Goal: Task Accomplishment & Management: Manage account settings

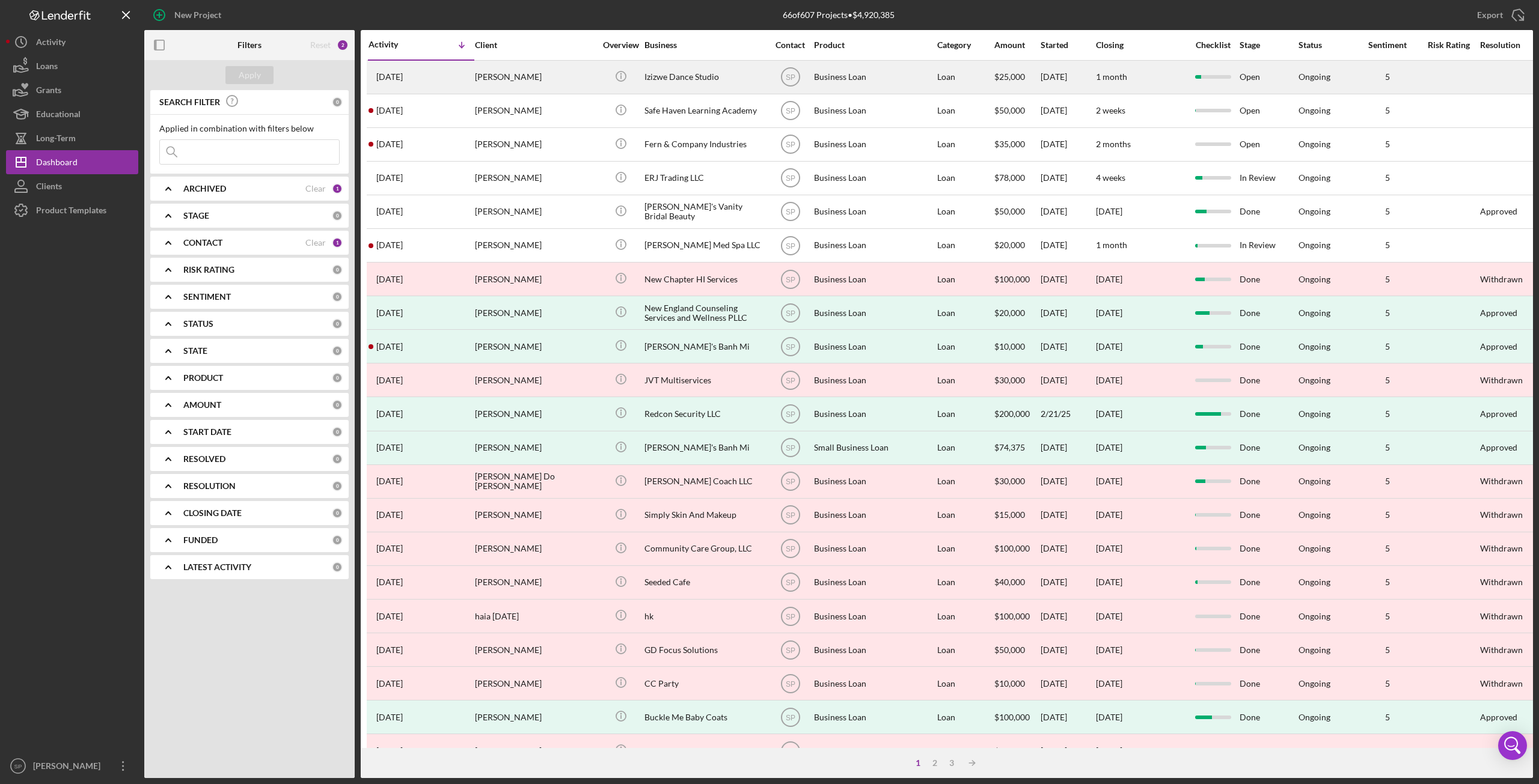
click at [537, 84] on div "[PERSON_NAME]" at bounding box center [535, 78] width 120 height 32
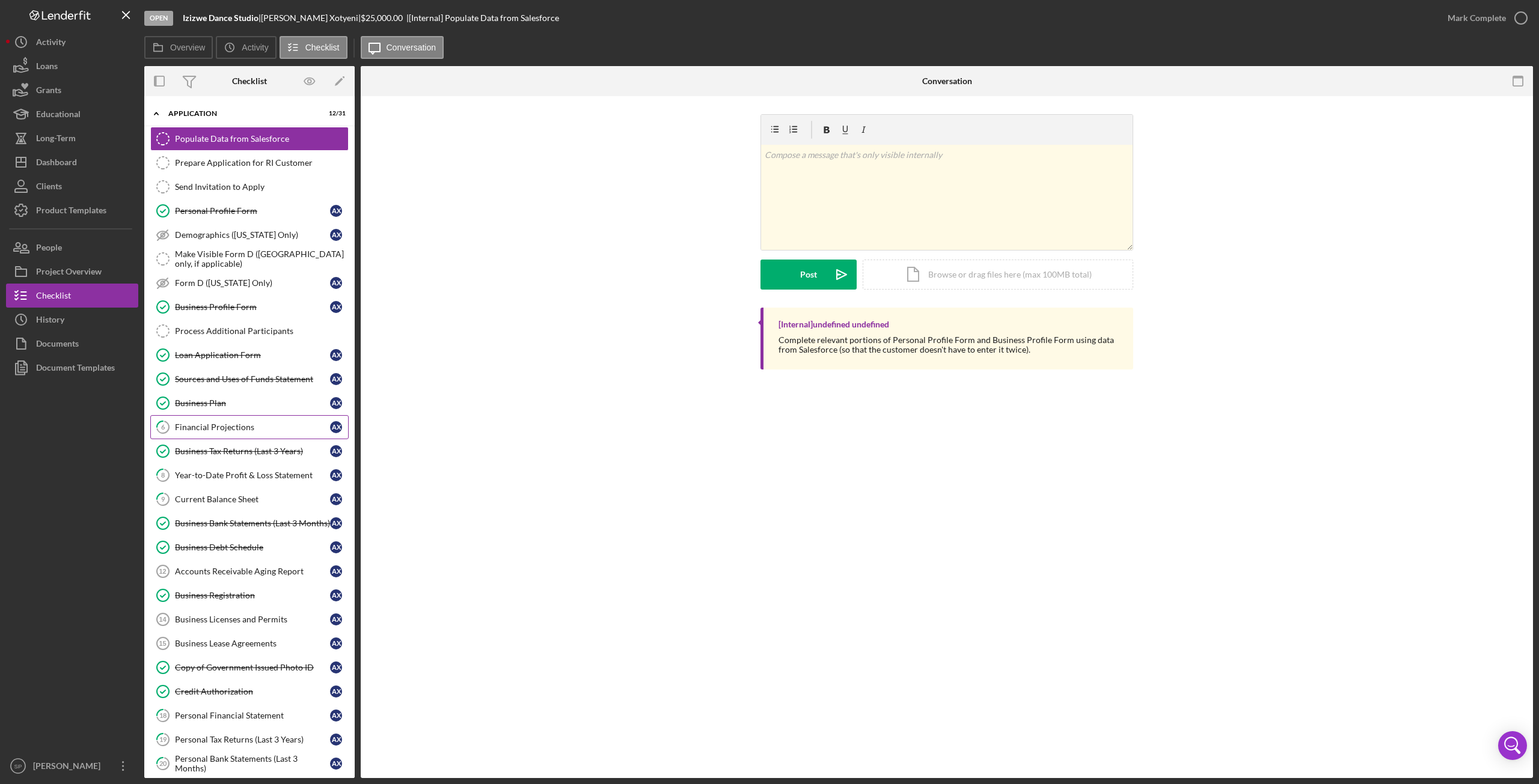
click at [217, 416] on link "6 Financial Projections A X" at bounding box center [249, 427] width 199 height 24
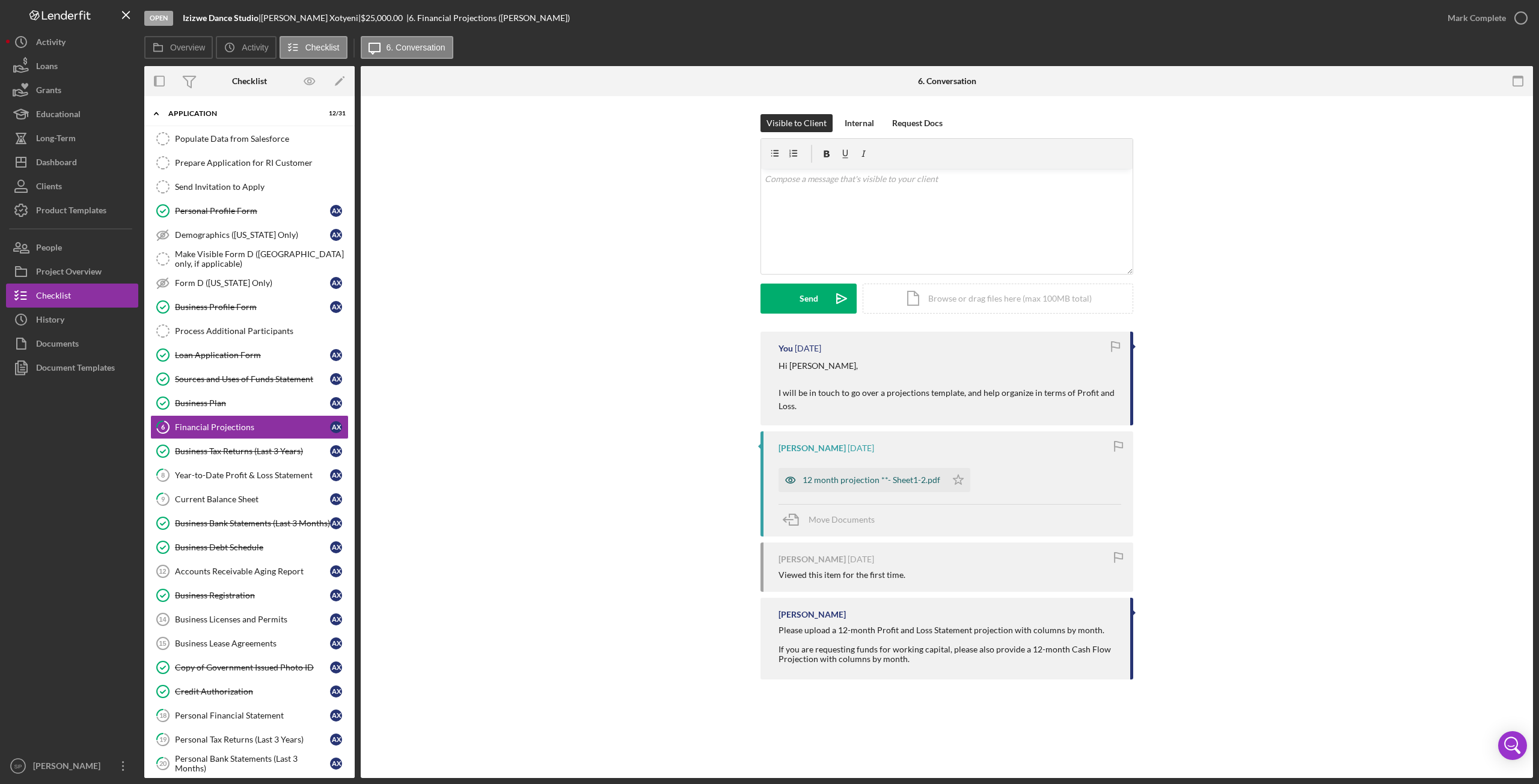
click at [846, 479] on div "12 month projection **- Sheet1-2.pdf" at bounding box center [871, 480] width 138 height 10
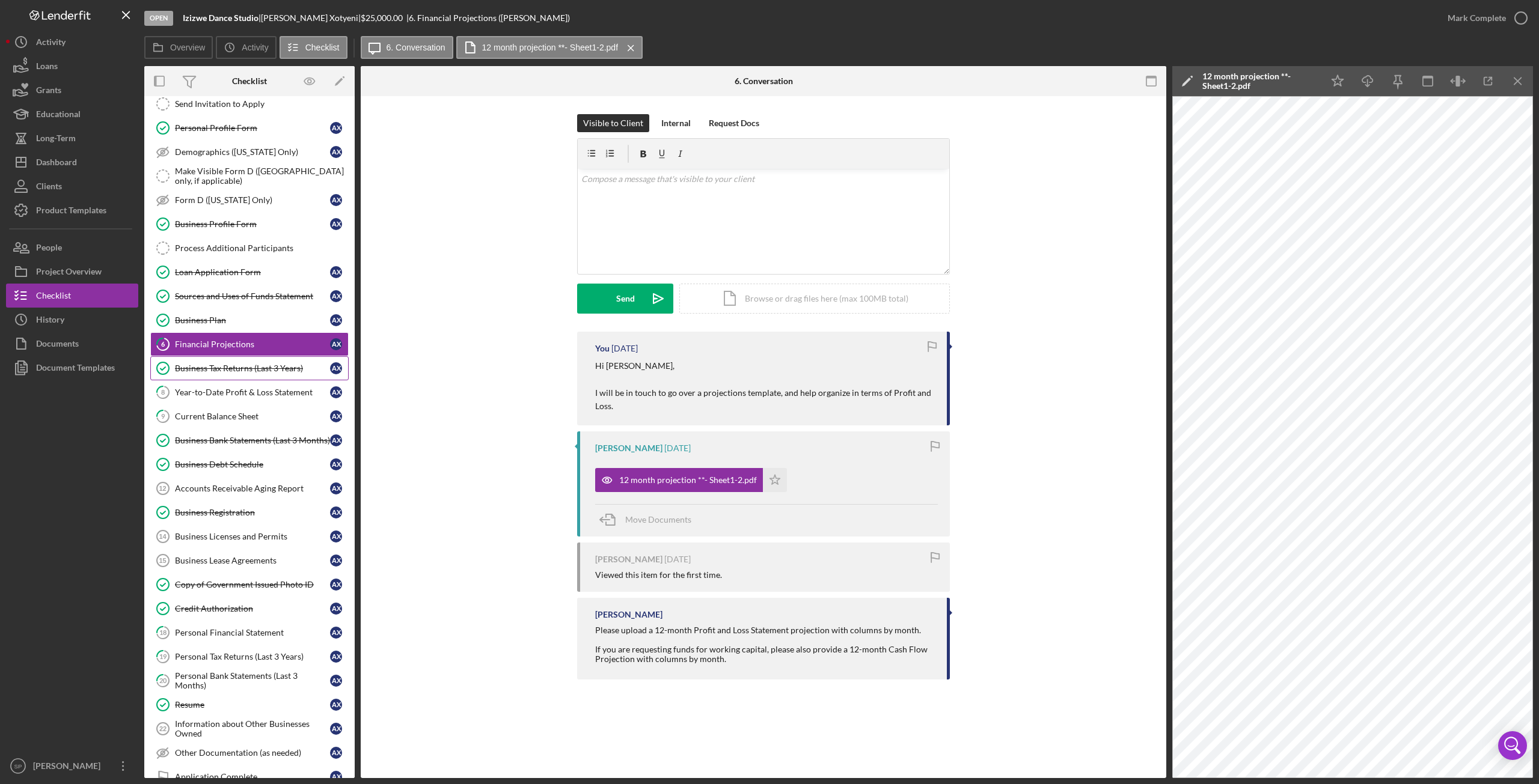
scroll to position [120, 0]
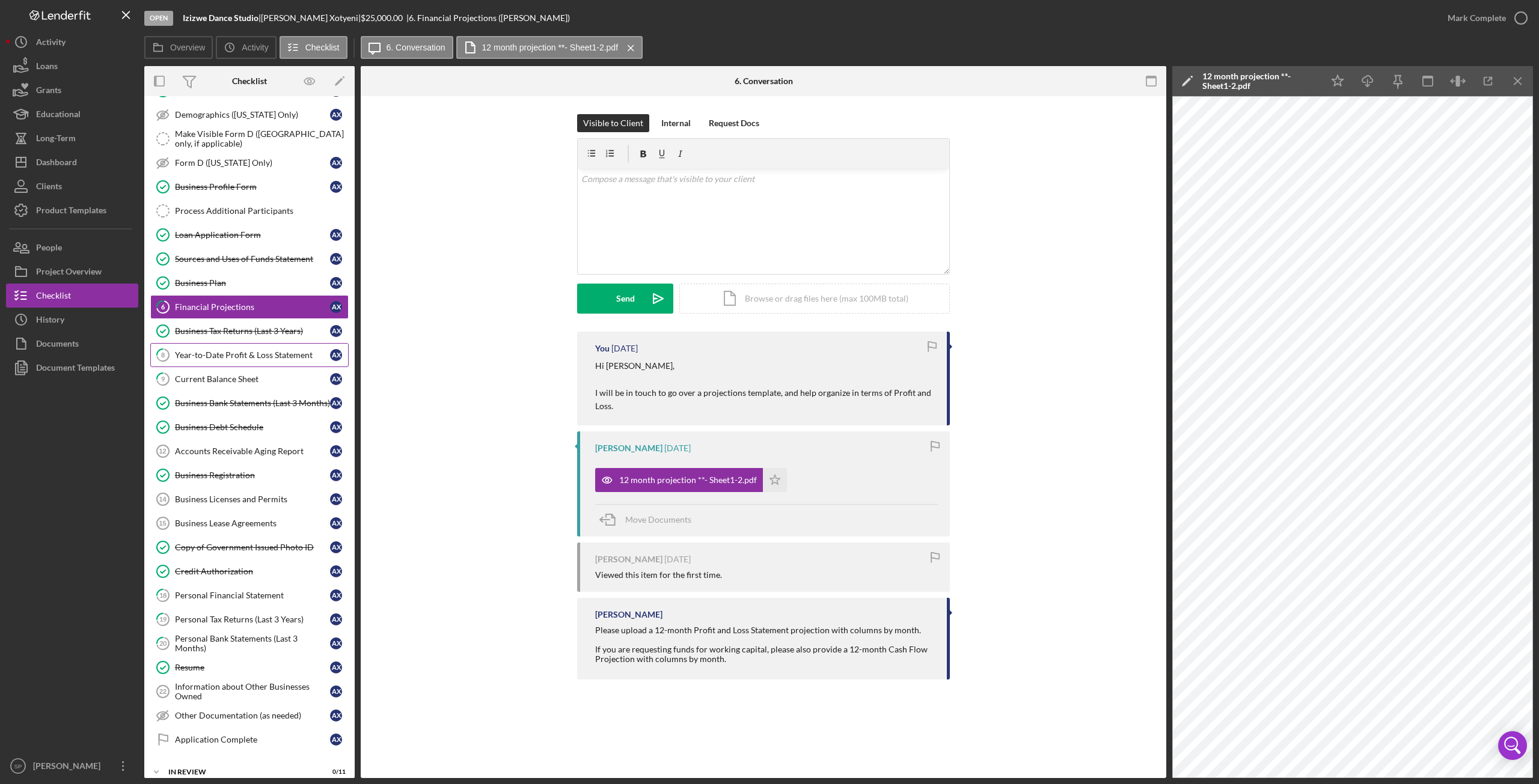
click at [220, 350] on div "Year-to-Date Profit & Loss Statement" at bounding box center [253, 355] width 155 height 10
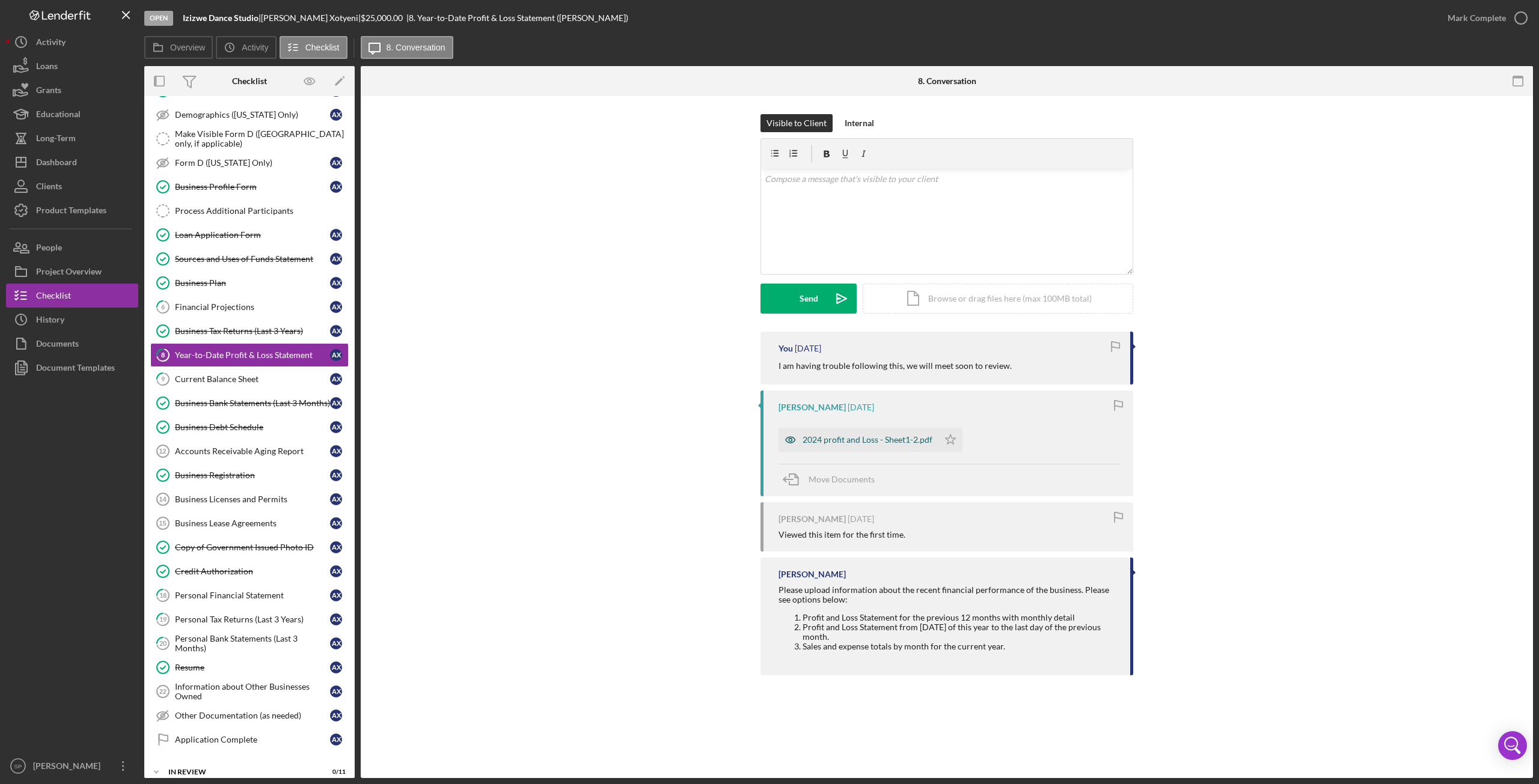
click at [834, 441] on div "2024 profit and Loss - Sheet1-2.pdf" at bounding box center [867, 440] width 130 height 10
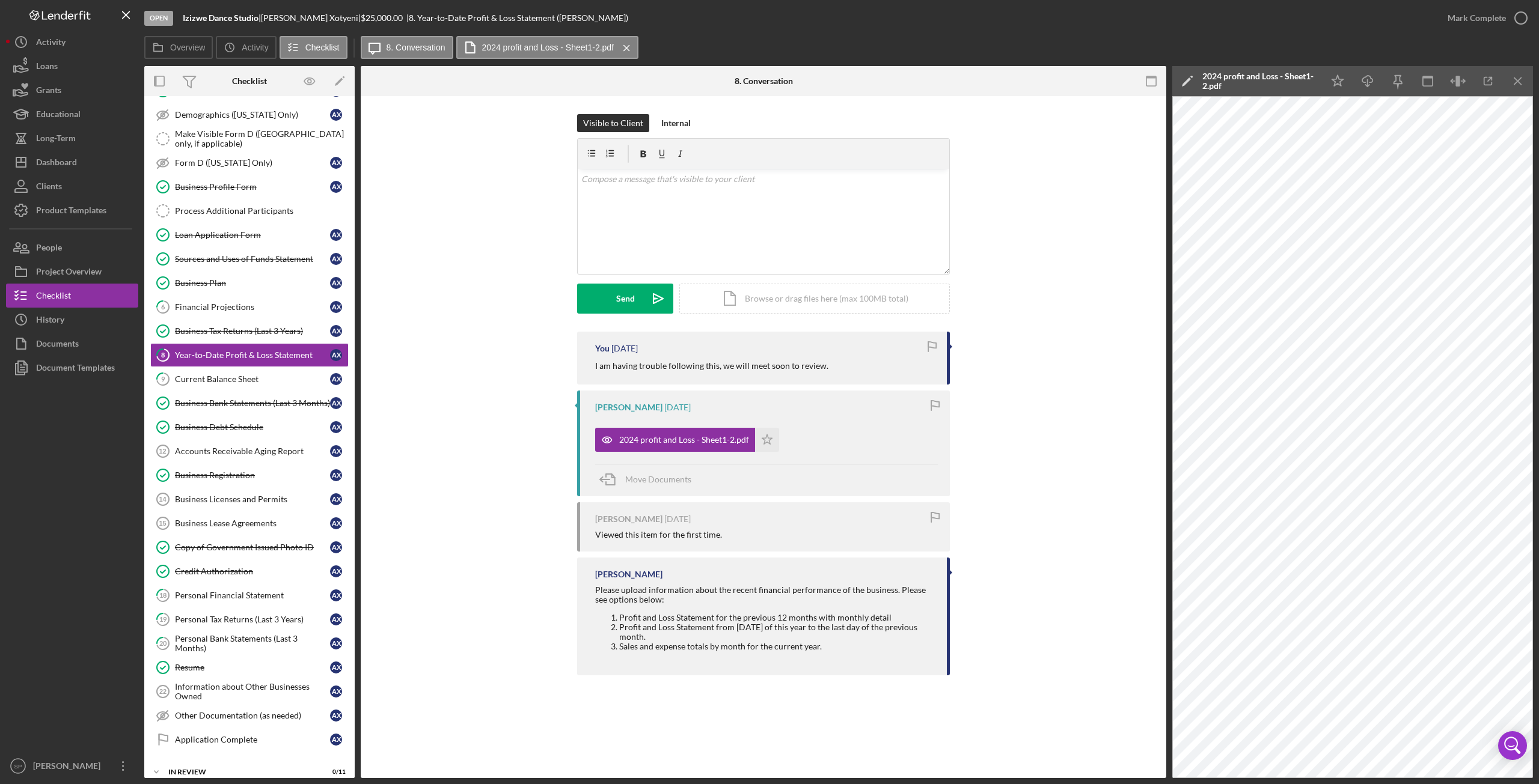
drag, startPoint x: 82, startPoint y: 541, endPoint x: 75, endPoint y: 543, distance: 7.3
click at [80, 542] on div at bounding box center [72, 567] width 132 height 374
click at [199, 302] on div "Financial Projections" at bounding box center [253, 307] width 155 height 10
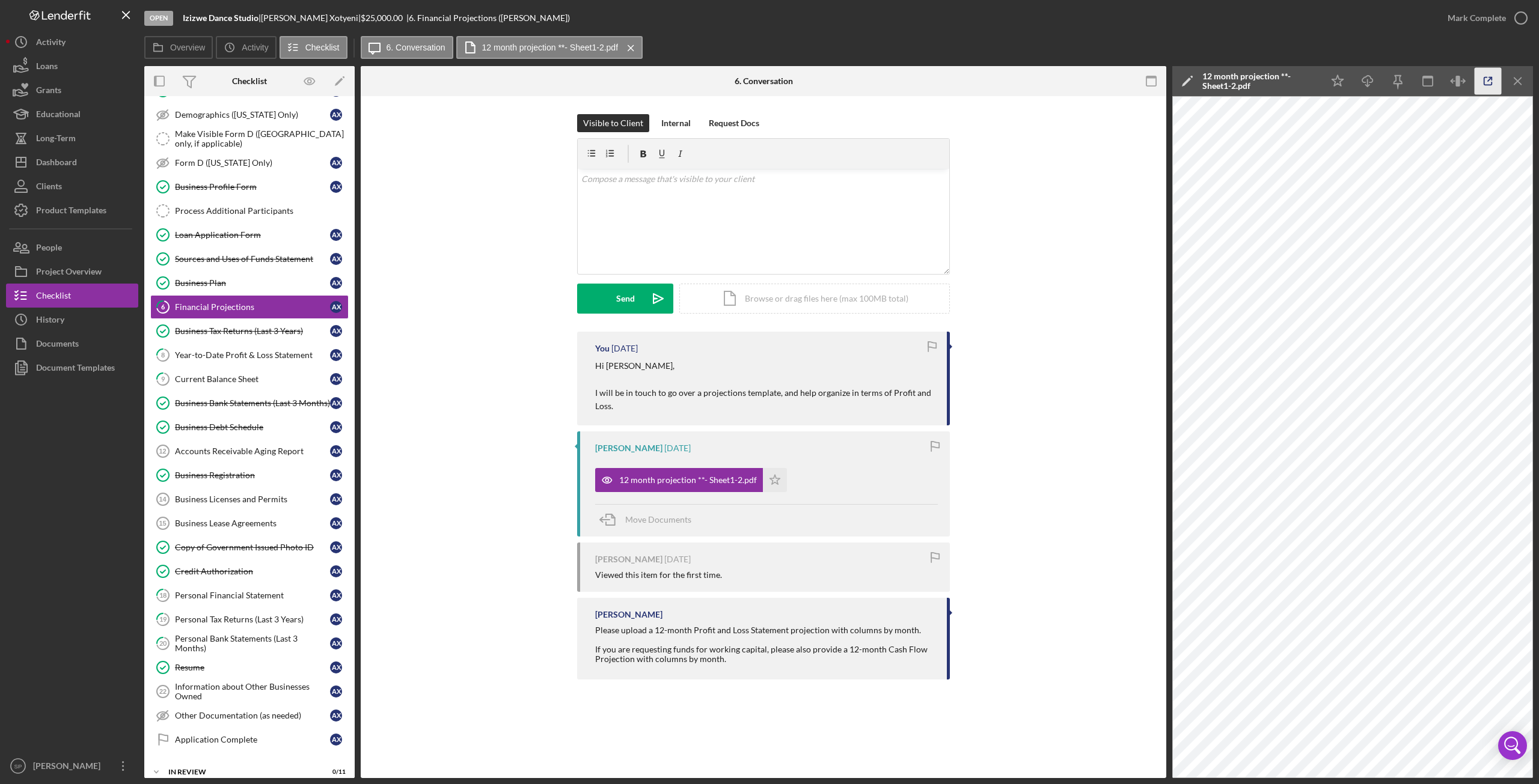
click at [1482, 80] on icon "button" at bounding box center [1488, 81] width 27 height 27
click at [213, 350] on div "Year-to-Date Profit & Loss Statement" at bounding box center [253, 355] width 155 height 10
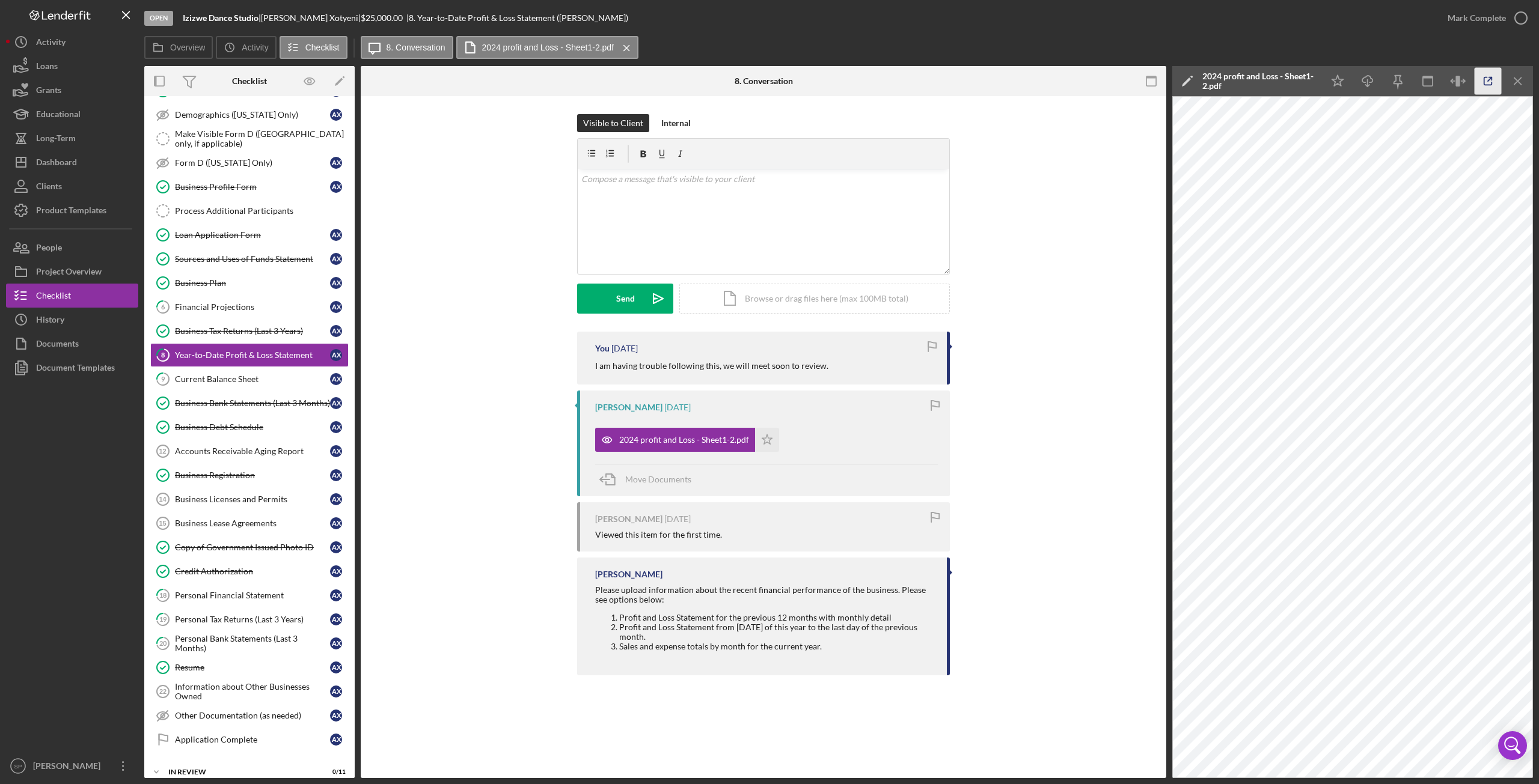
click at [1480, 78] on icon "button" at bounding box center [1488, 81] width 27 height 27
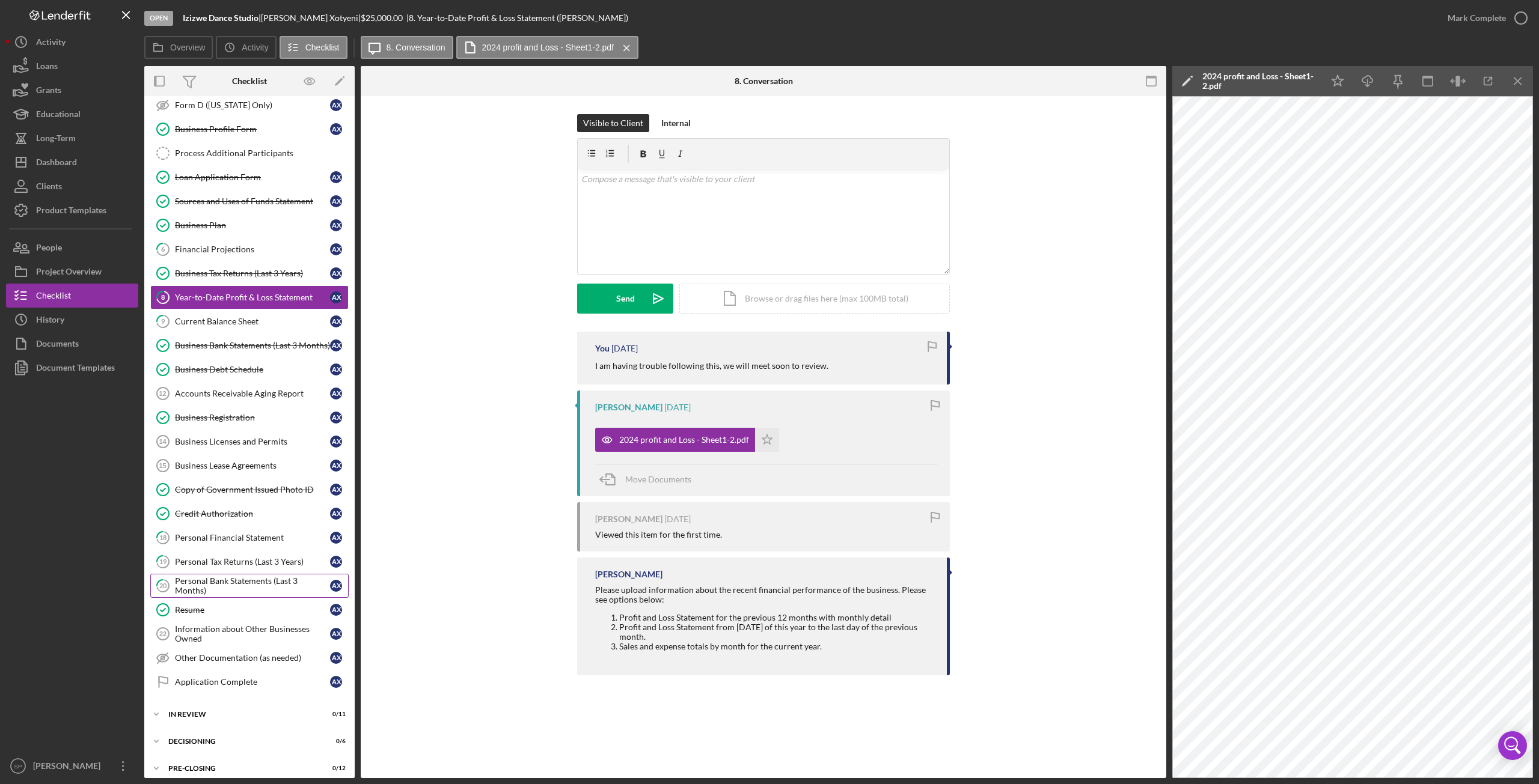
scroll to position [181, 0]
click at [230, 555] on div "Personal Tax Returns (Last 3 Years)" at bounding box center [253, 560] width 155 height 10
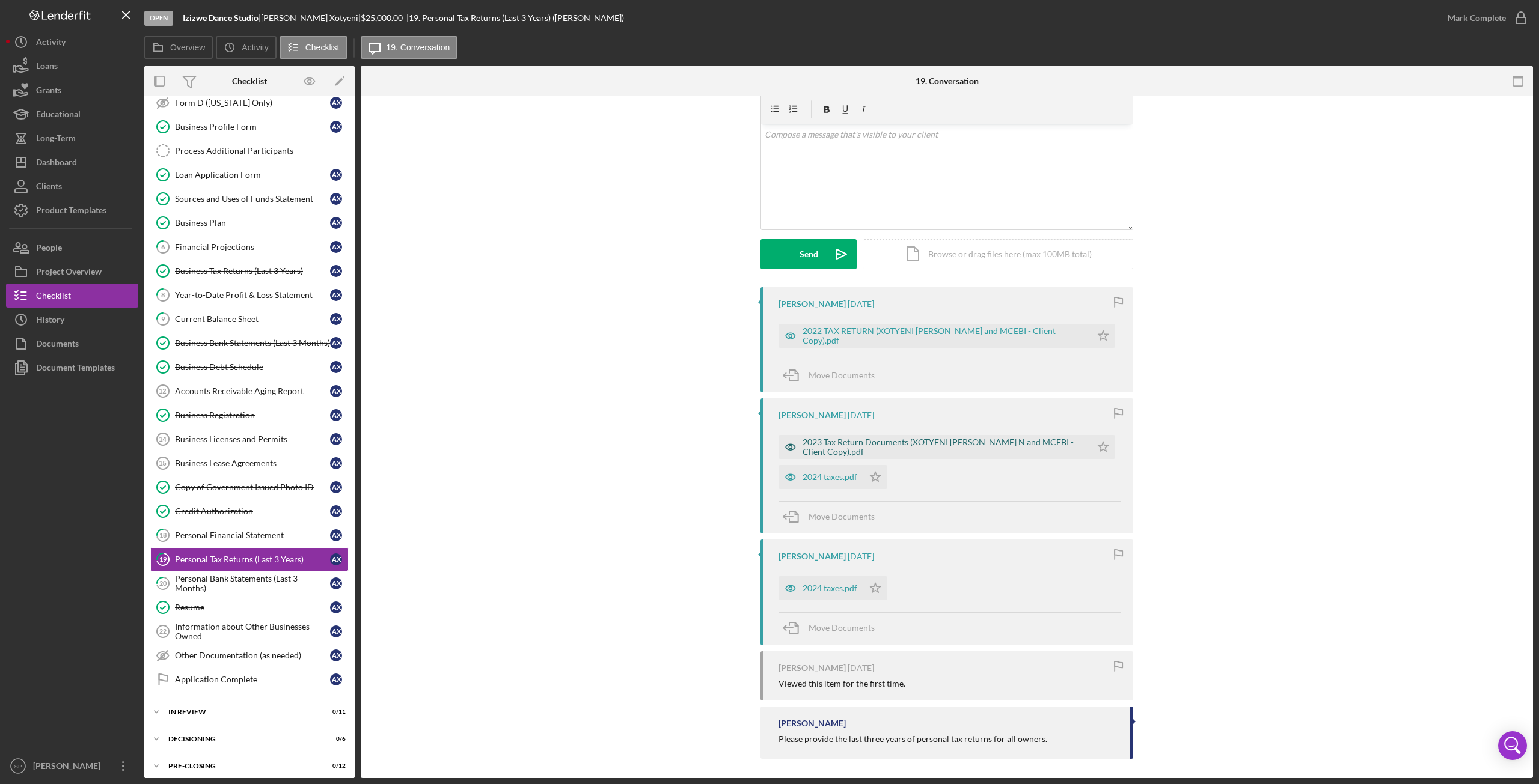
scroll to position [47, 0]
click at [832, 473] on div "2024 taxes.pdf" at bounding box center [829, 475] width 55 height 10
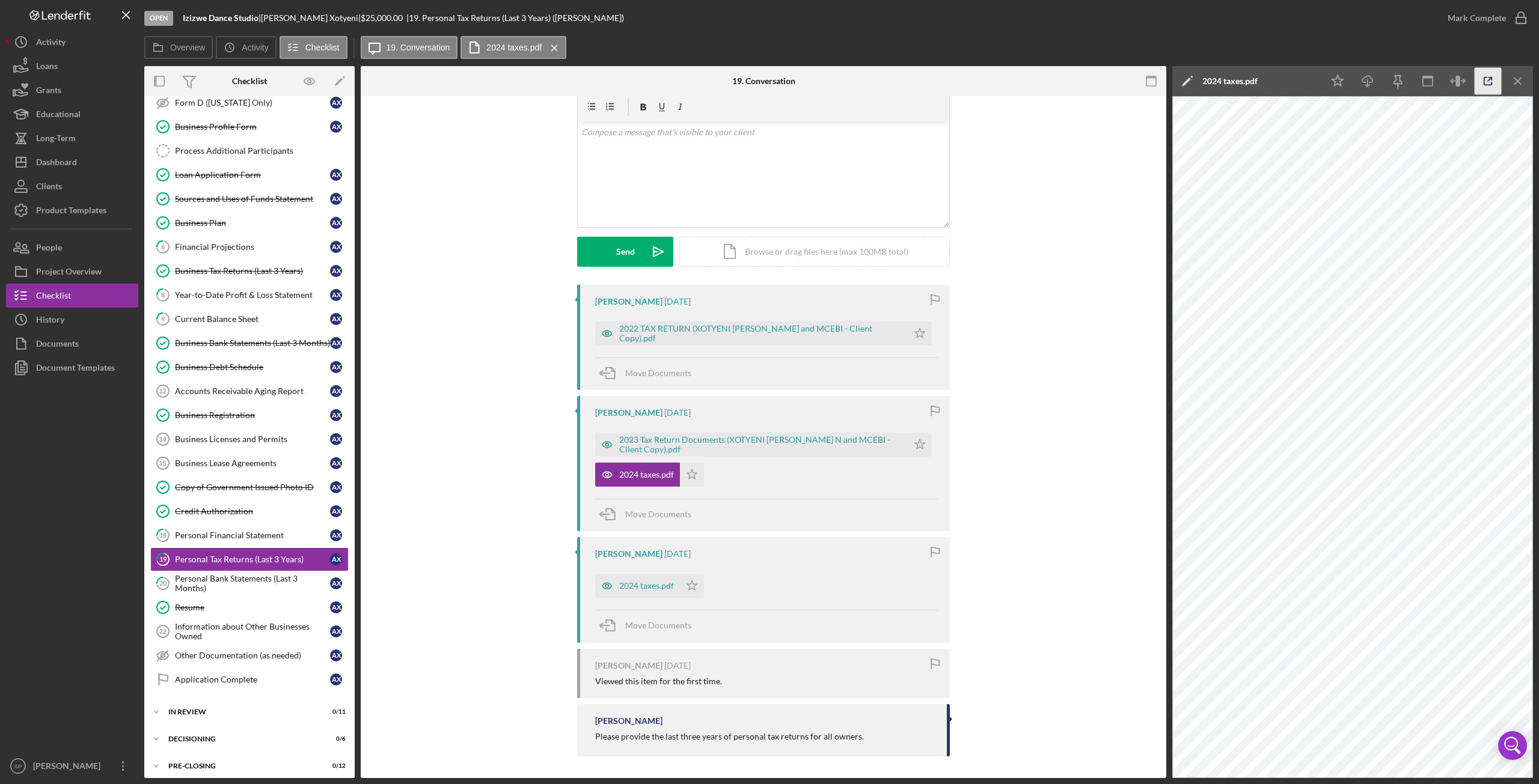
click at [1494, 79] on icon "button" at bounding box center [1488, 81] width 27 height 27
click at [232, 246] on div "Financial Projections" at bounding box center [253, 247] width 155 height 10
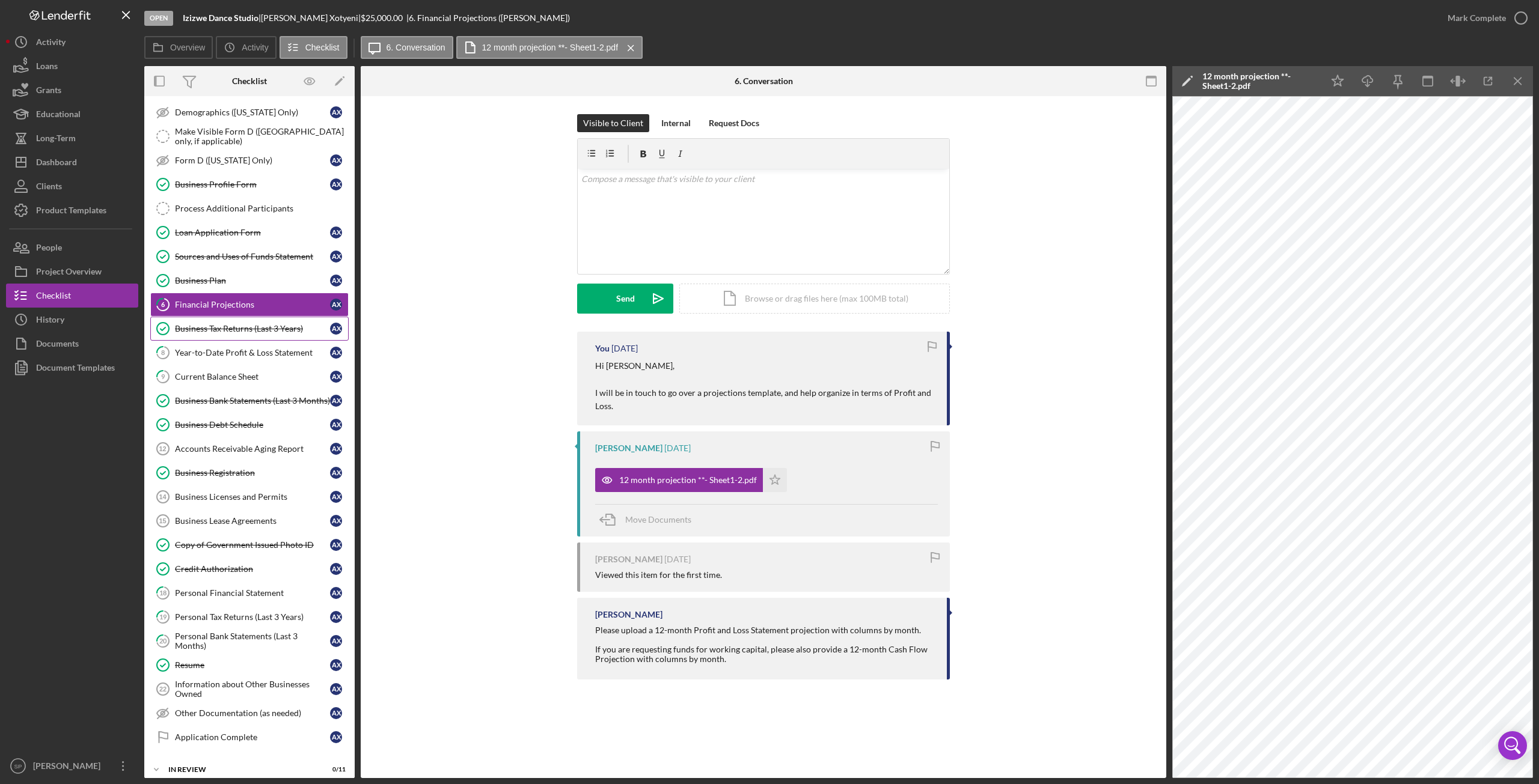
scroll to position [120, 0]
click at [213, 350] on div "Year-to-Date Profit & Loss Statement" at bounding box center [253, 355] width 155 height 10
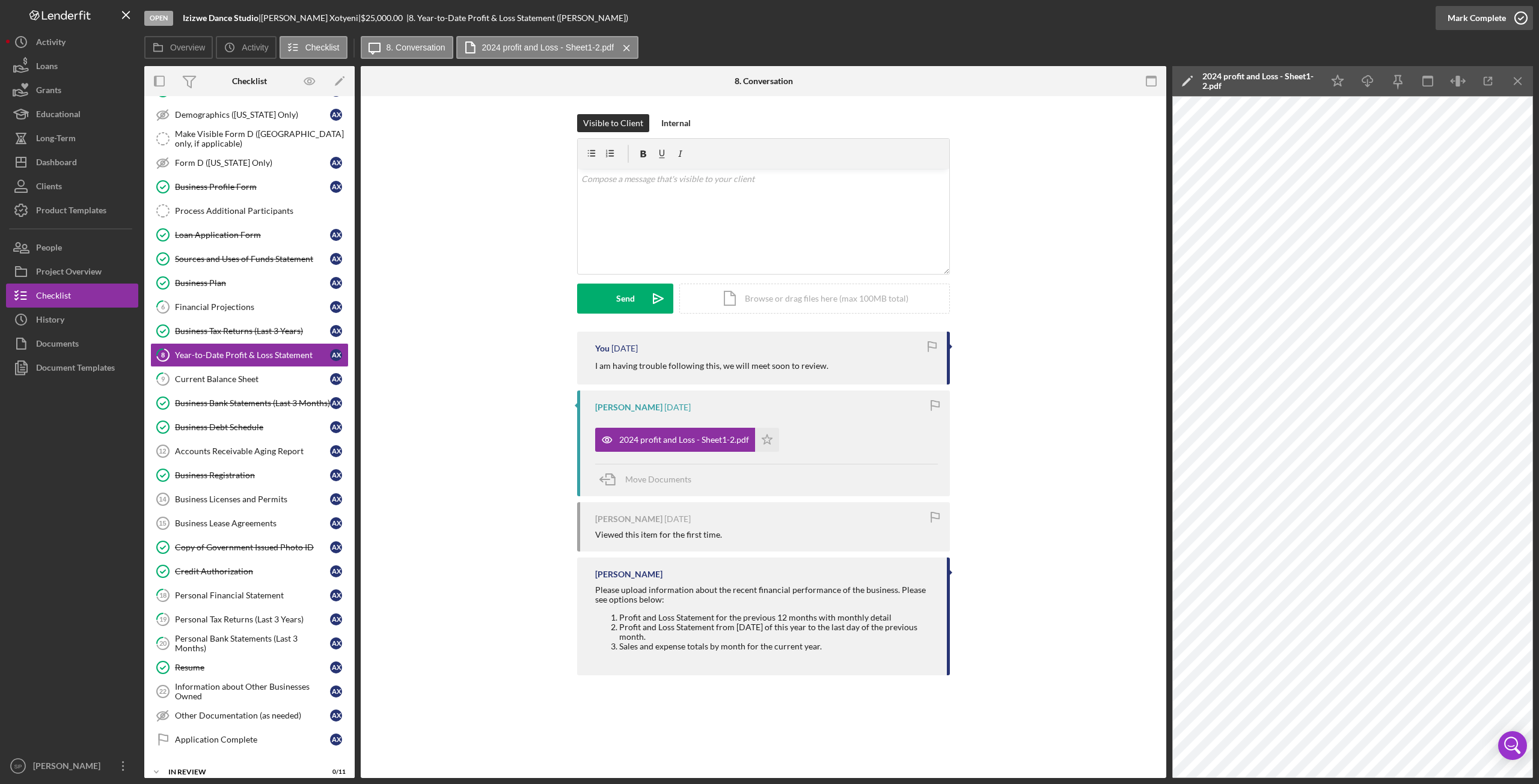
click at [1521, 18] on icon "button" at bounding box center [1521, 17] width 30 height 30
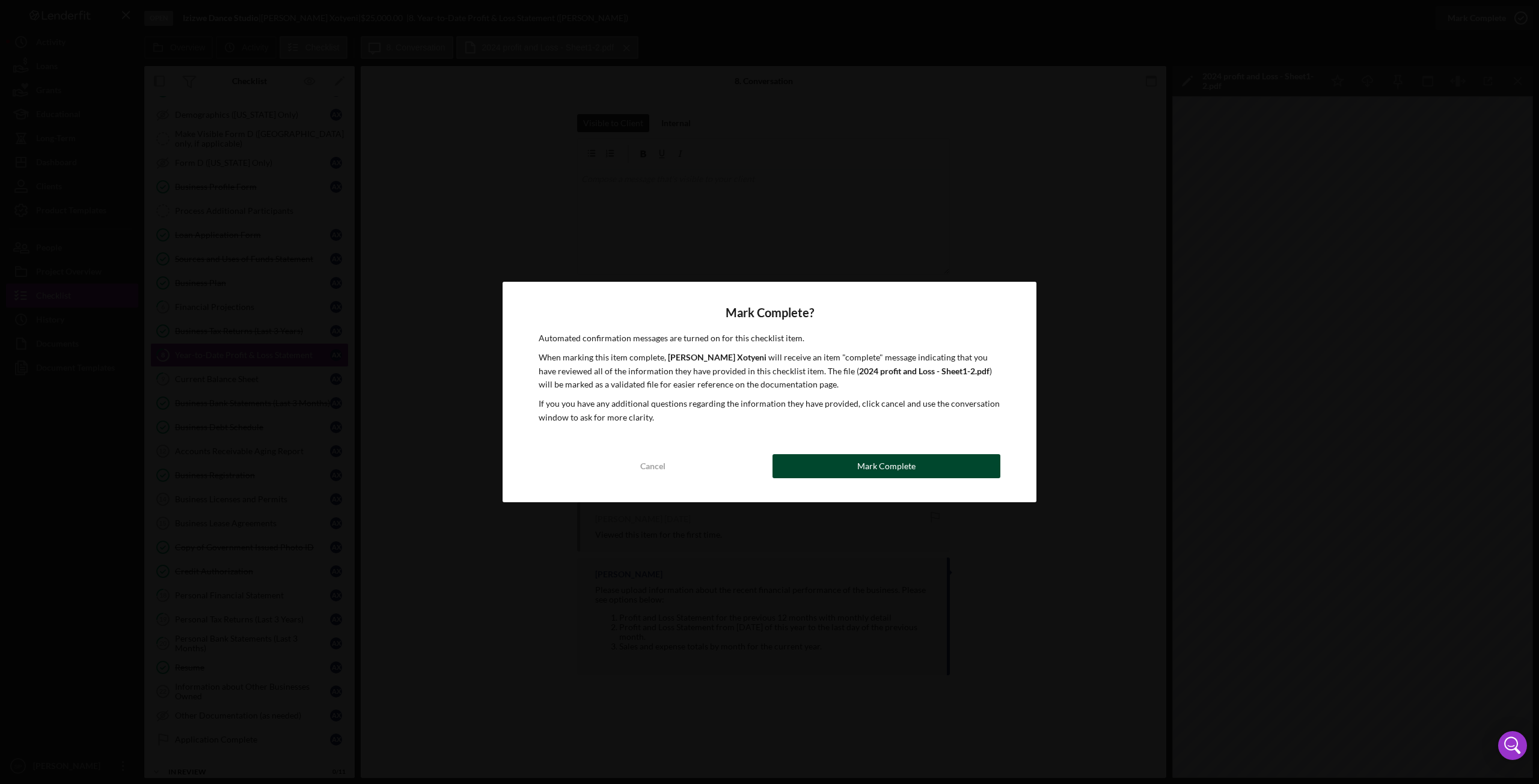
click at [862, 466] on div "Mark Complete" at bounding box center [886, 466] width 58 height 24
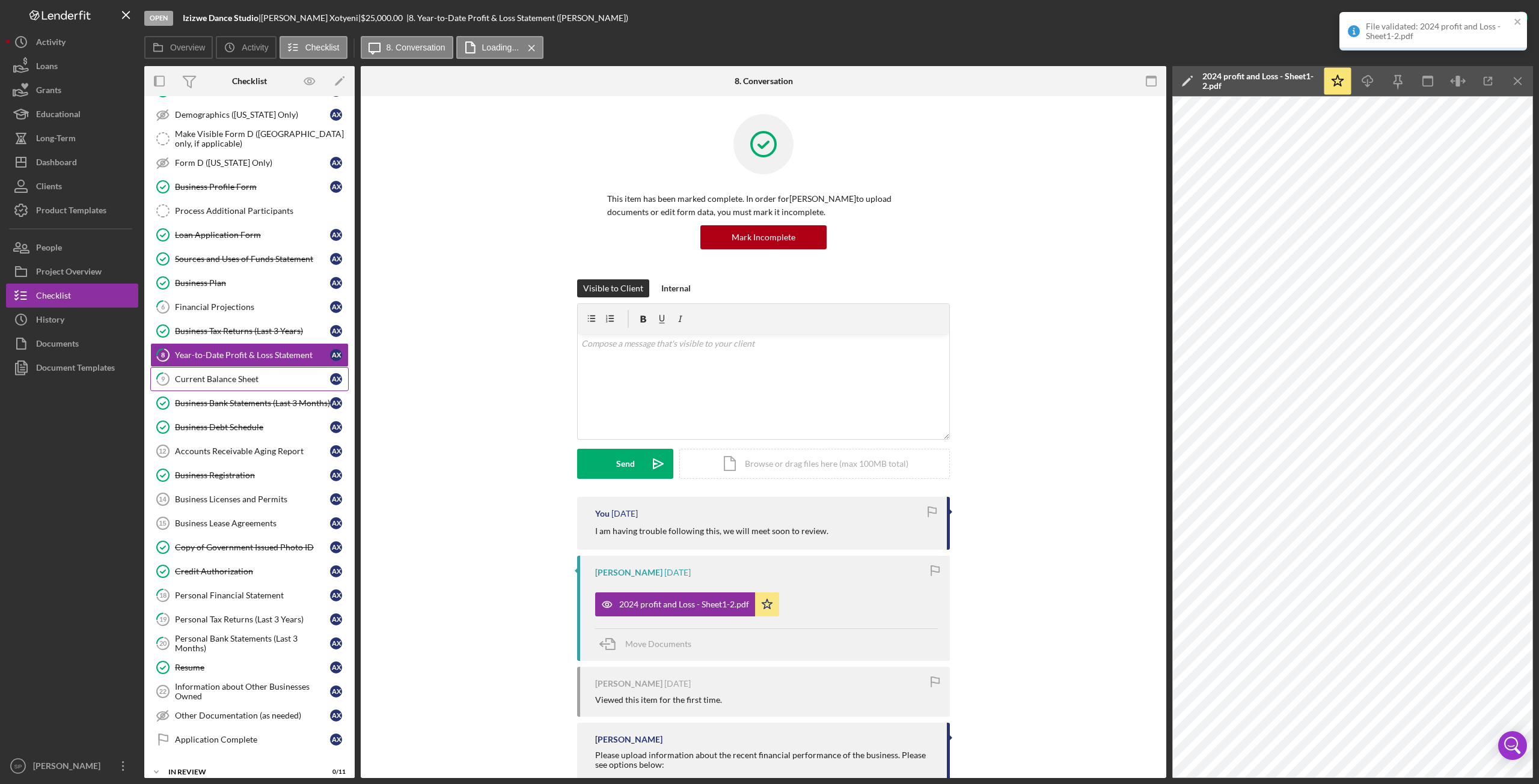
scroll to position [181, 0]
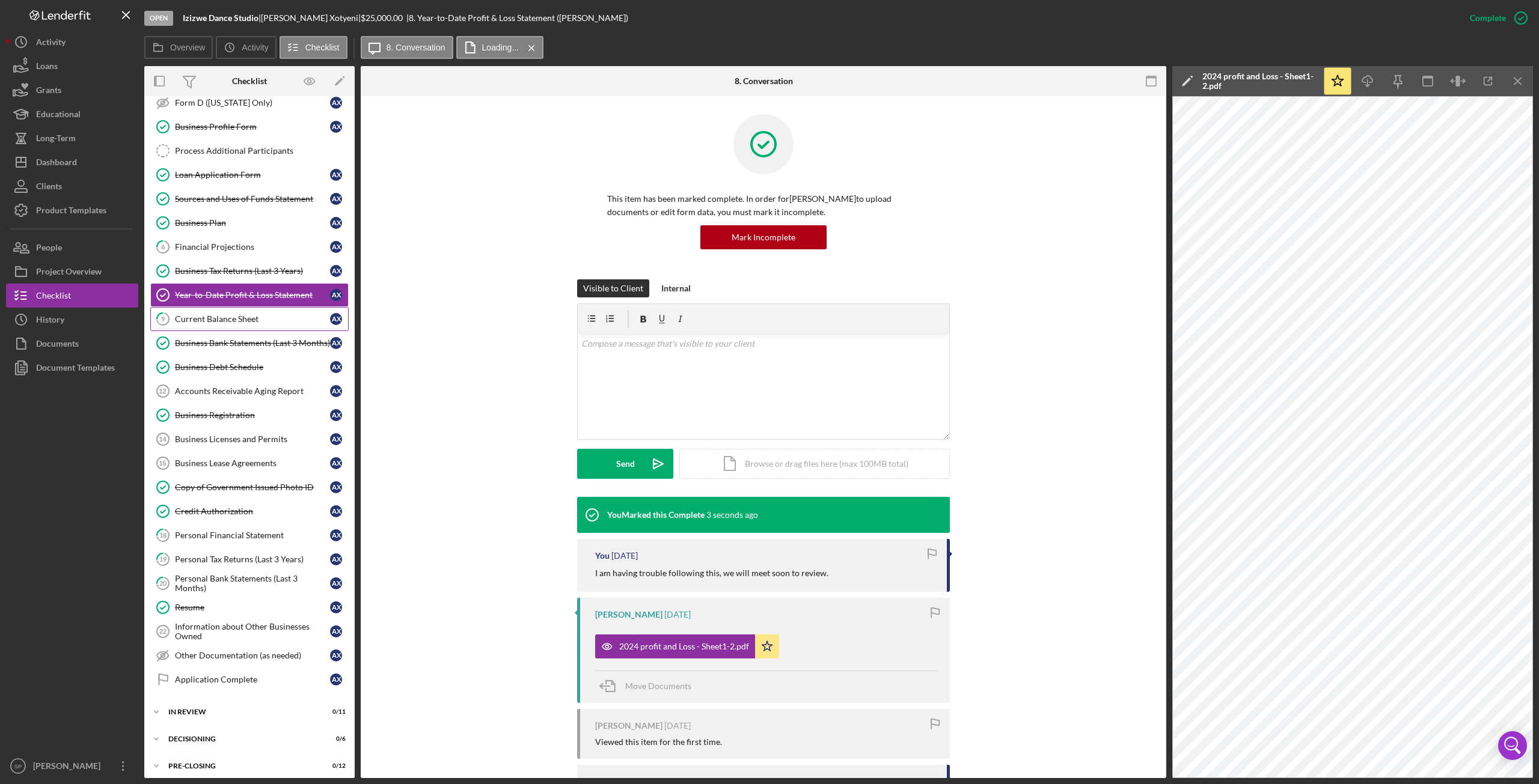
click at [217, 314] on div "Current Balance Sheet" at bounding box center [253, 319] width 155 height 10
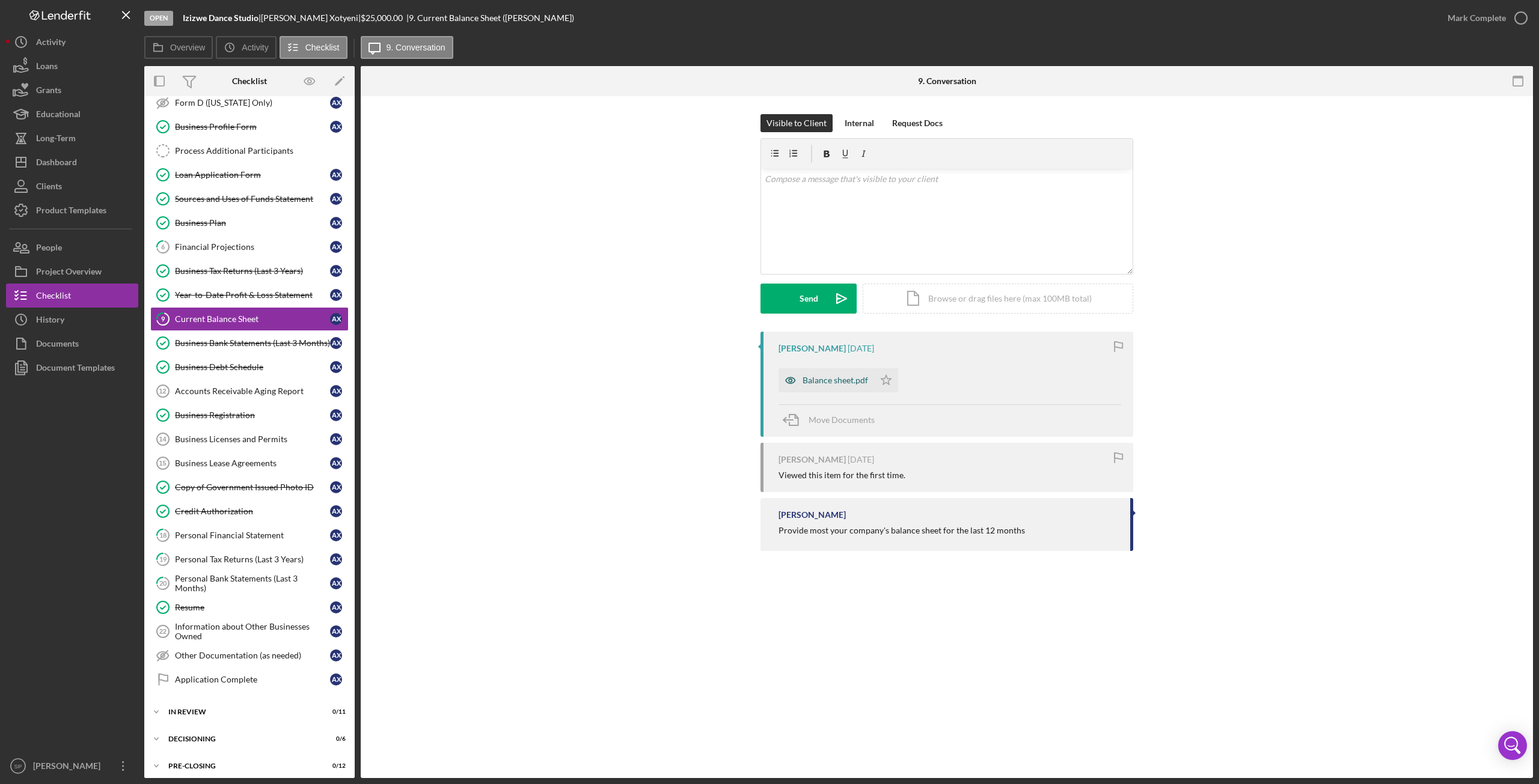
click at [833, 383] on div "Balance sheet.pdf" at bounding box center [835, 381] width 66 height 10
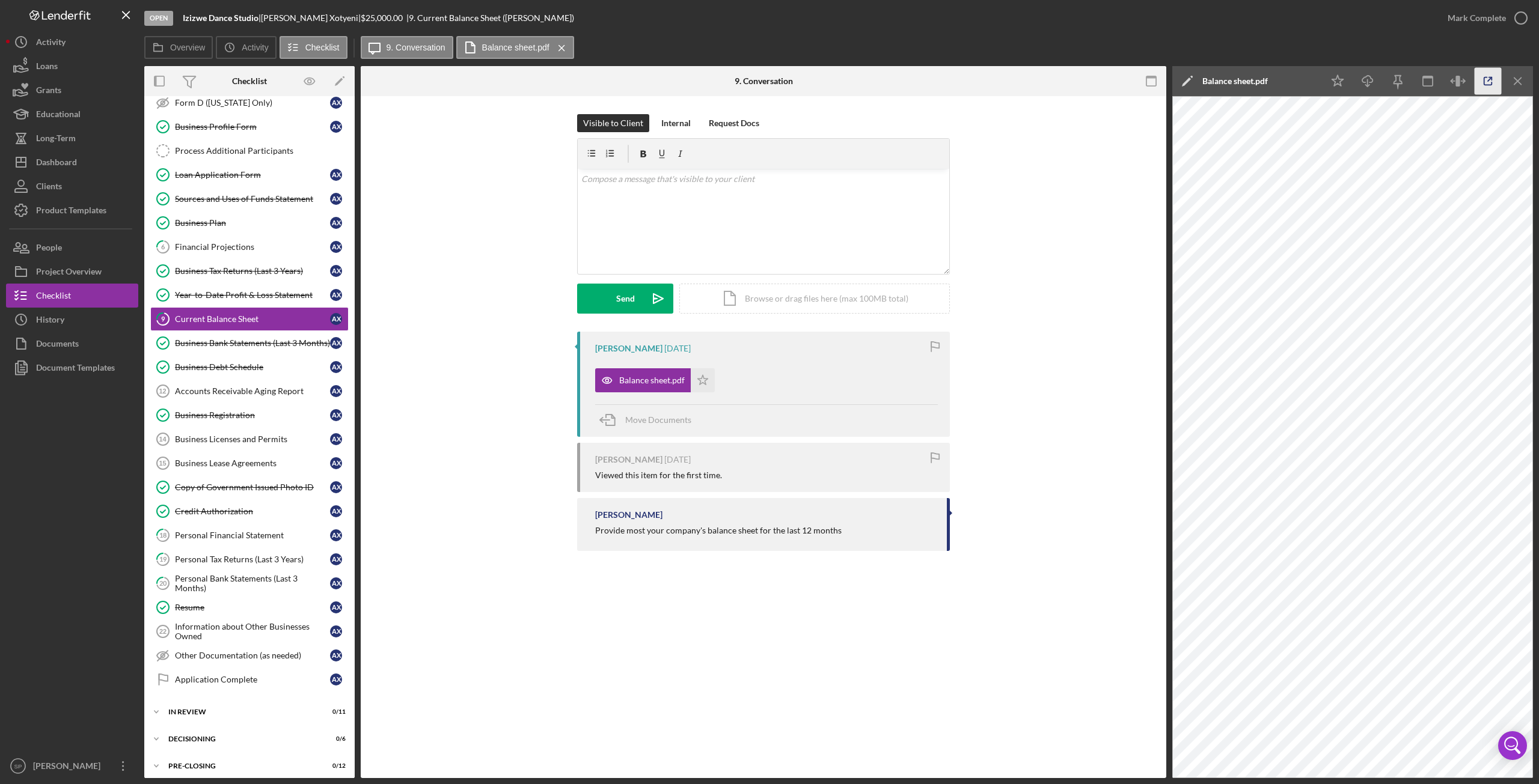
click at [1477, 78] on icon "button" at bounding box center [1488, 81] width 27 height 27
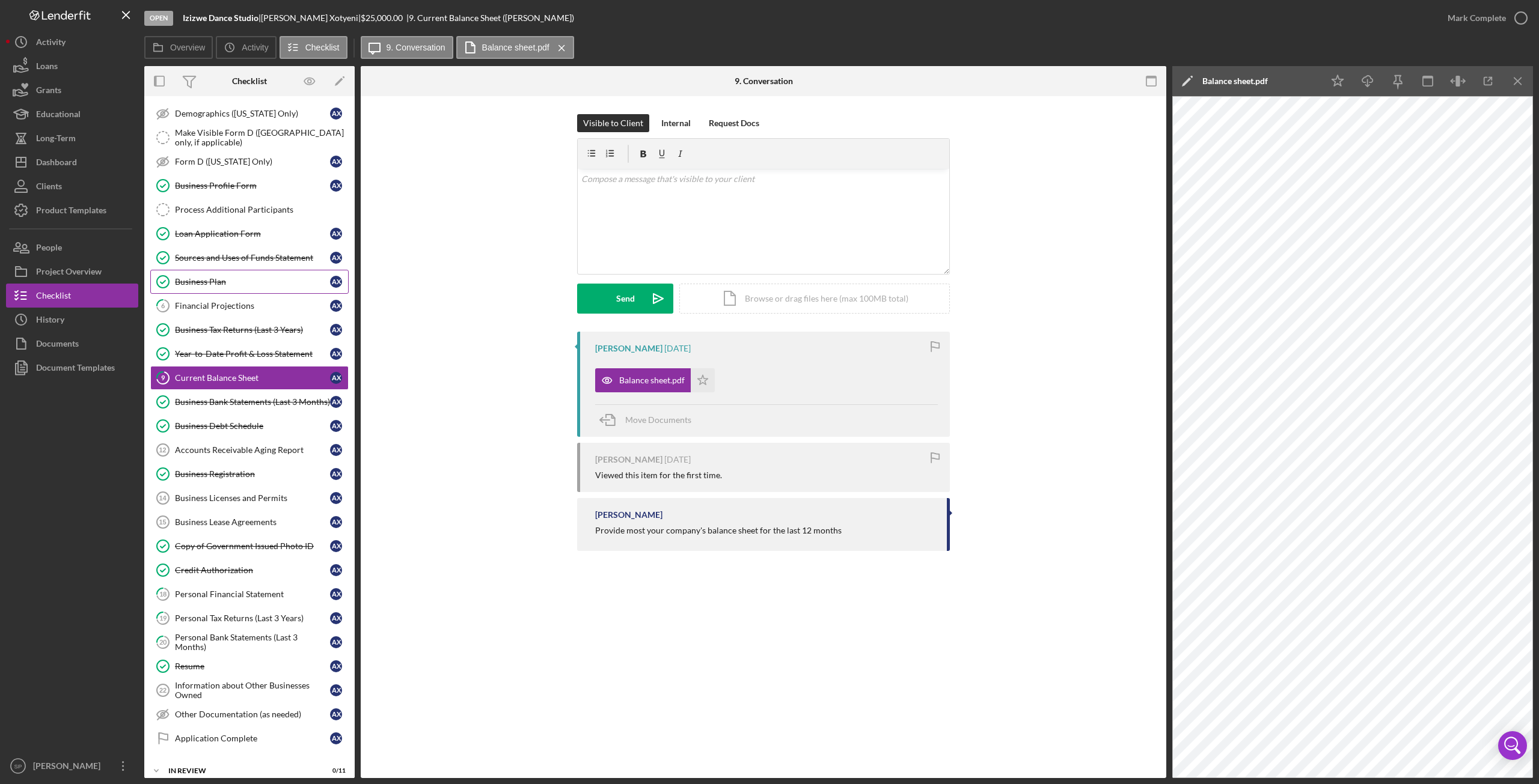
scroll to position [120, 0]
click at [230, 350] on div "Year-to-Date Profit & Loss Statement" at bounding box center [253, 355] width 155 height 10
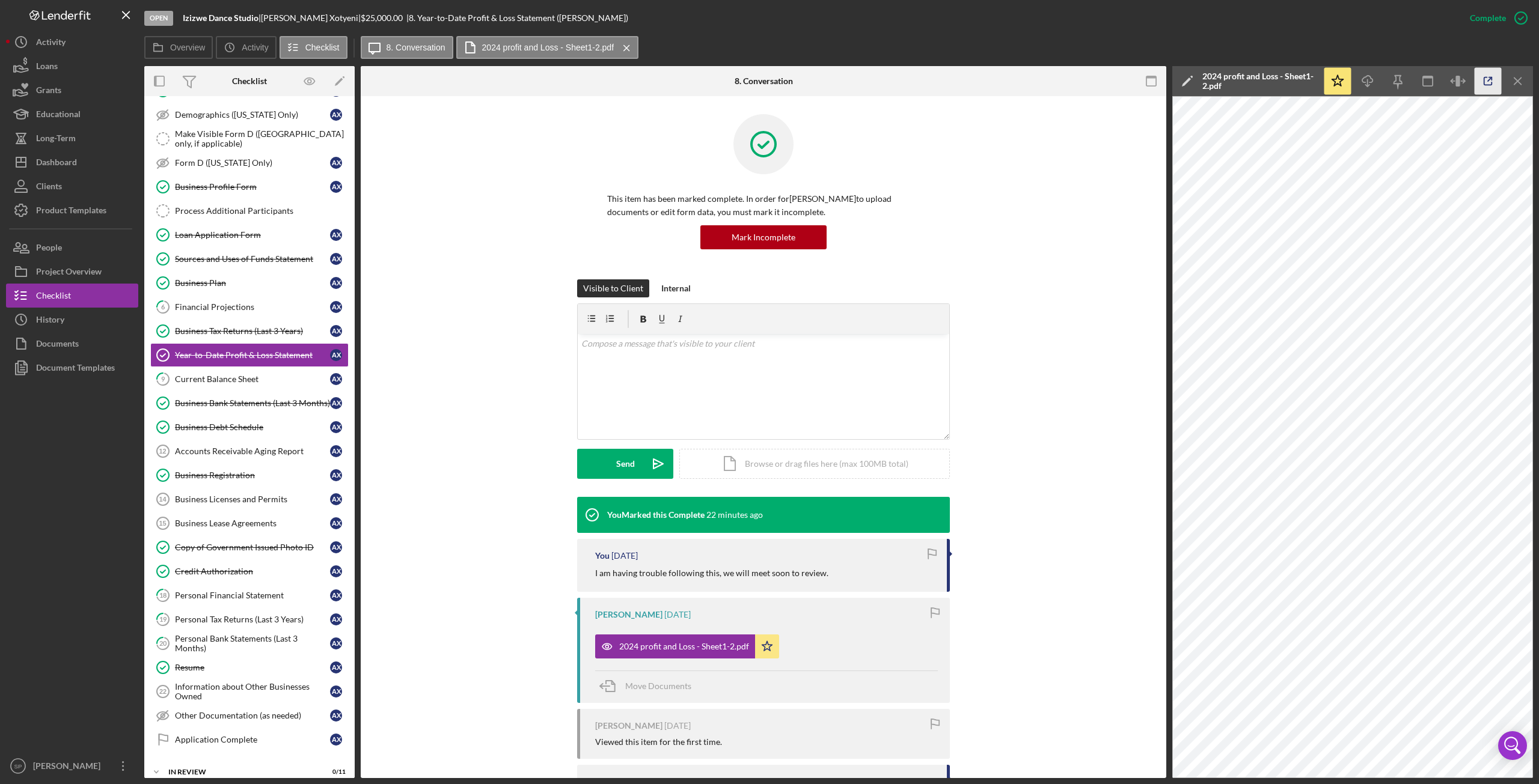
click at [1485, 80] on icon "button" at bounding box center [1488, 81] width 27 height 27
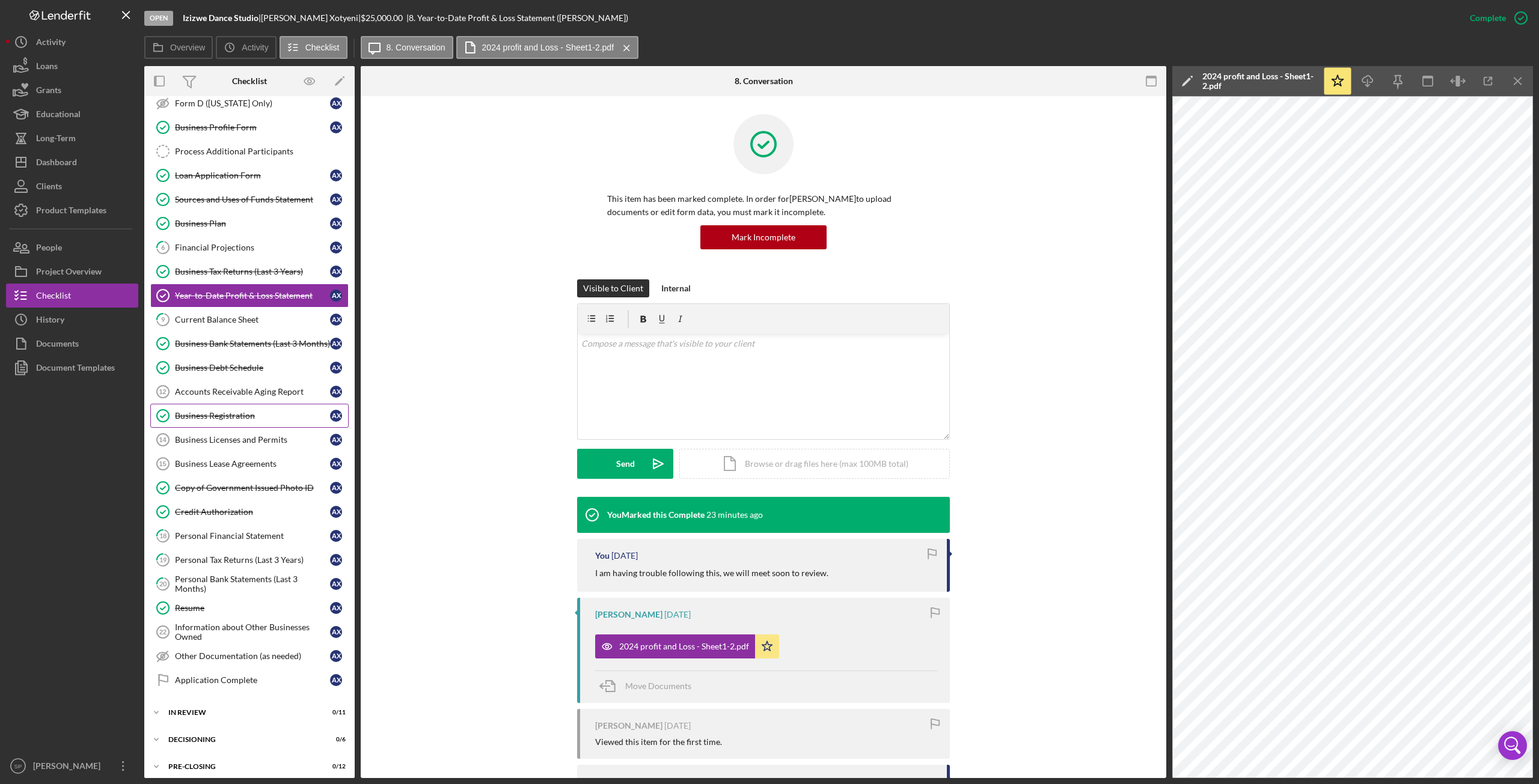
scroll to position [181, 0]
click at [221, 386] on div "Accounts Receivable Aging Report" at bounding box center [253, 391] width 155 height 10
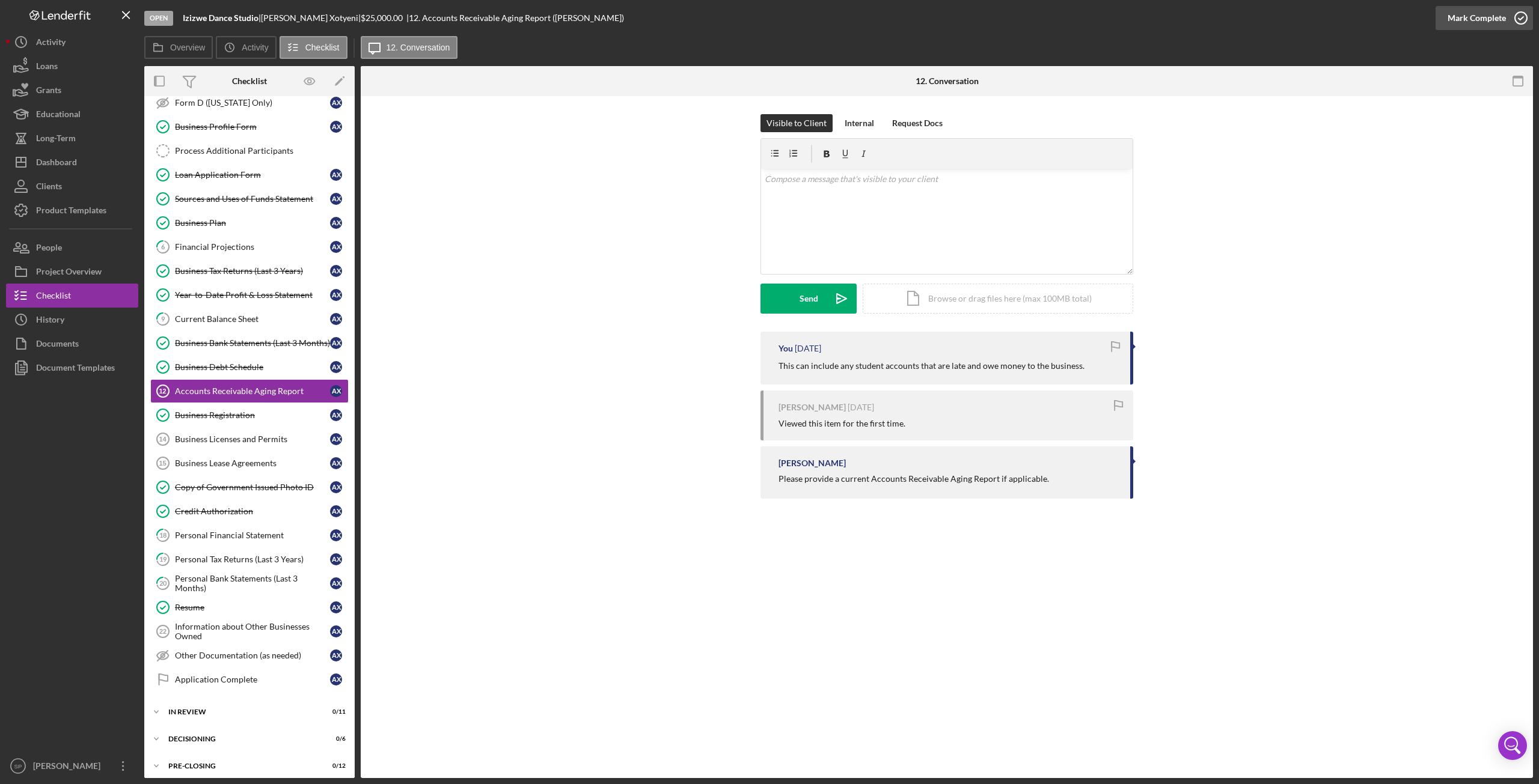
click at [1518, 16] on icon "button" at bounding box center [1521, 17] width 30 height 30
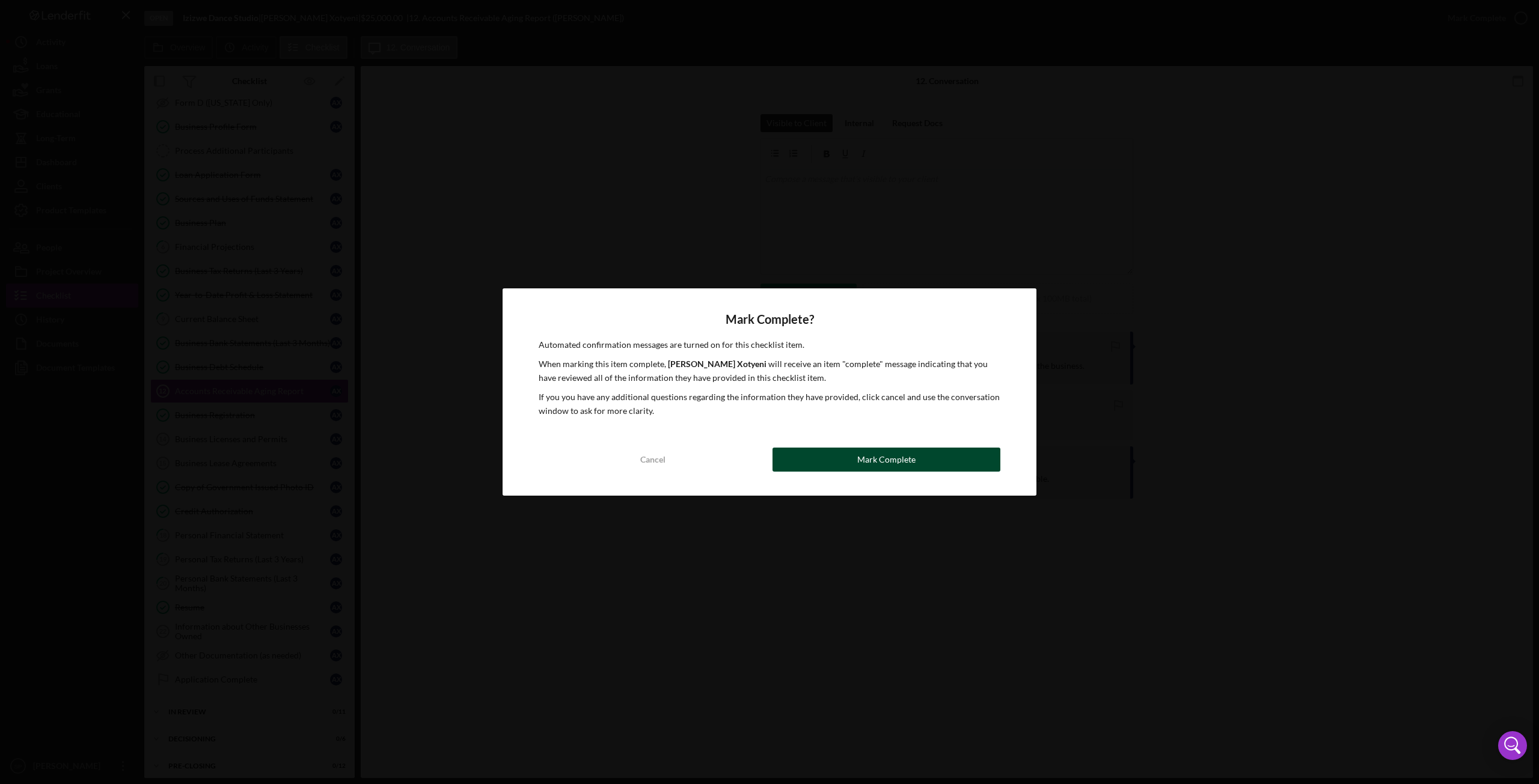
click at [855, 466] on button "Mark Complete" at bounding box center [886, 459] width 228 height 24
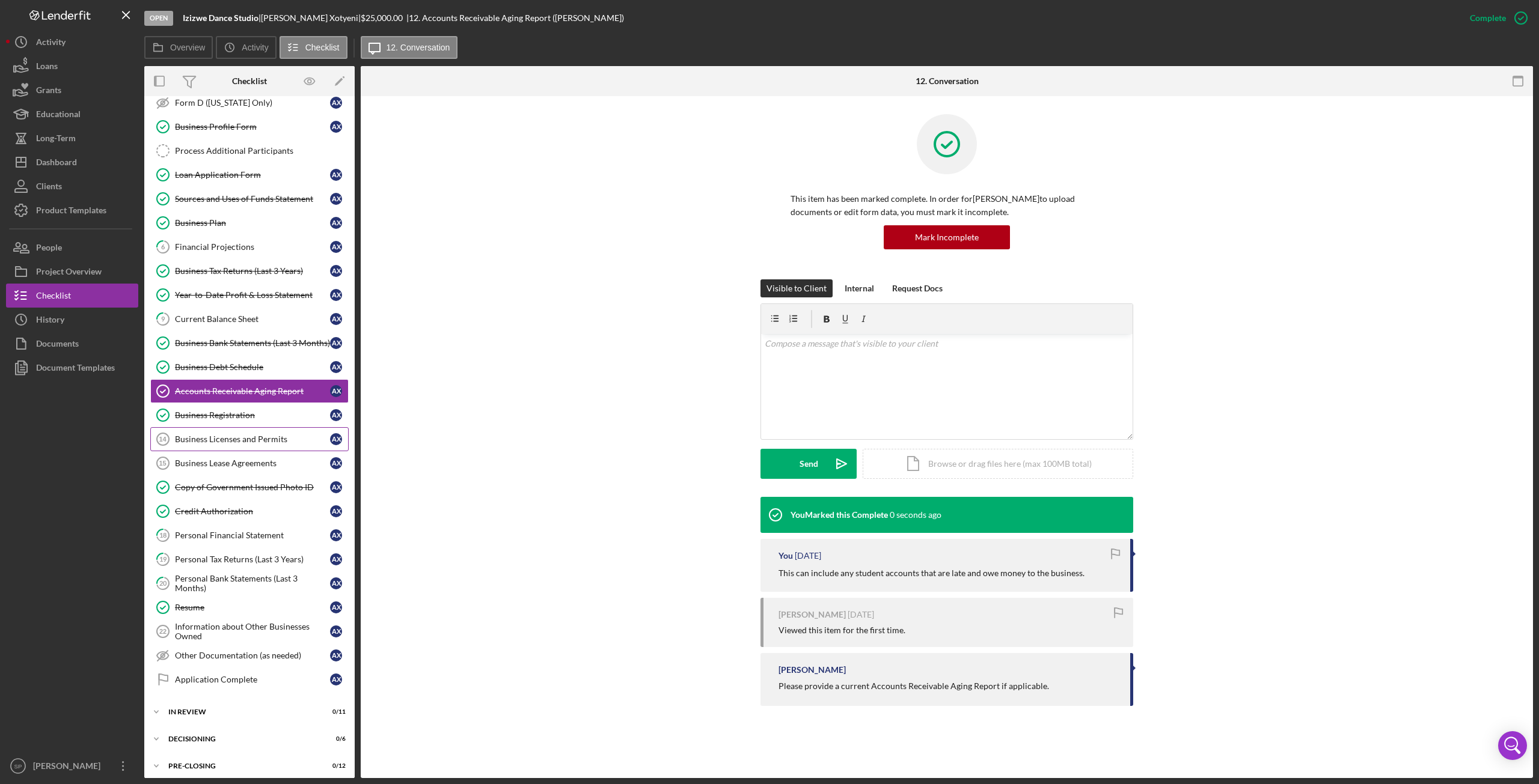
click at [225, 437] on link "Business Licenses and Permits 14 Business Licenses and Permits A X" at bounding box center [249, 439] width 199 height 24
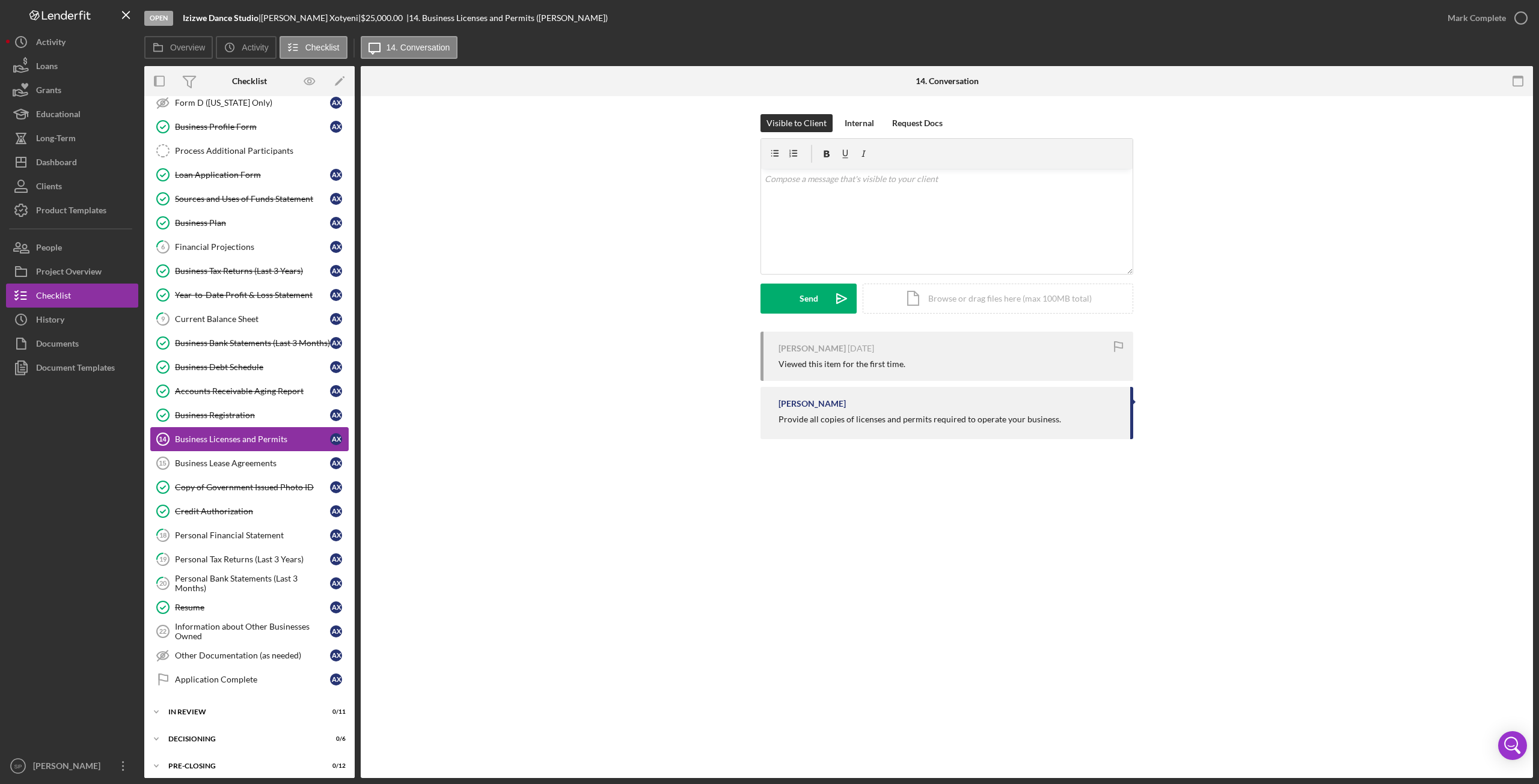
click at [233, 435] on div "Business Licenses and Permits" at bounding box center [253, 439] width 155 height 10
click at [858, 226] on div "v Color teal Color pink Remove color Add row above Add row below Add column bef…" at bounding box center [947, 221] width 372 height 105
click at [808, 304] on div "Send" at bounding box center [809, 298] width 19 height 30
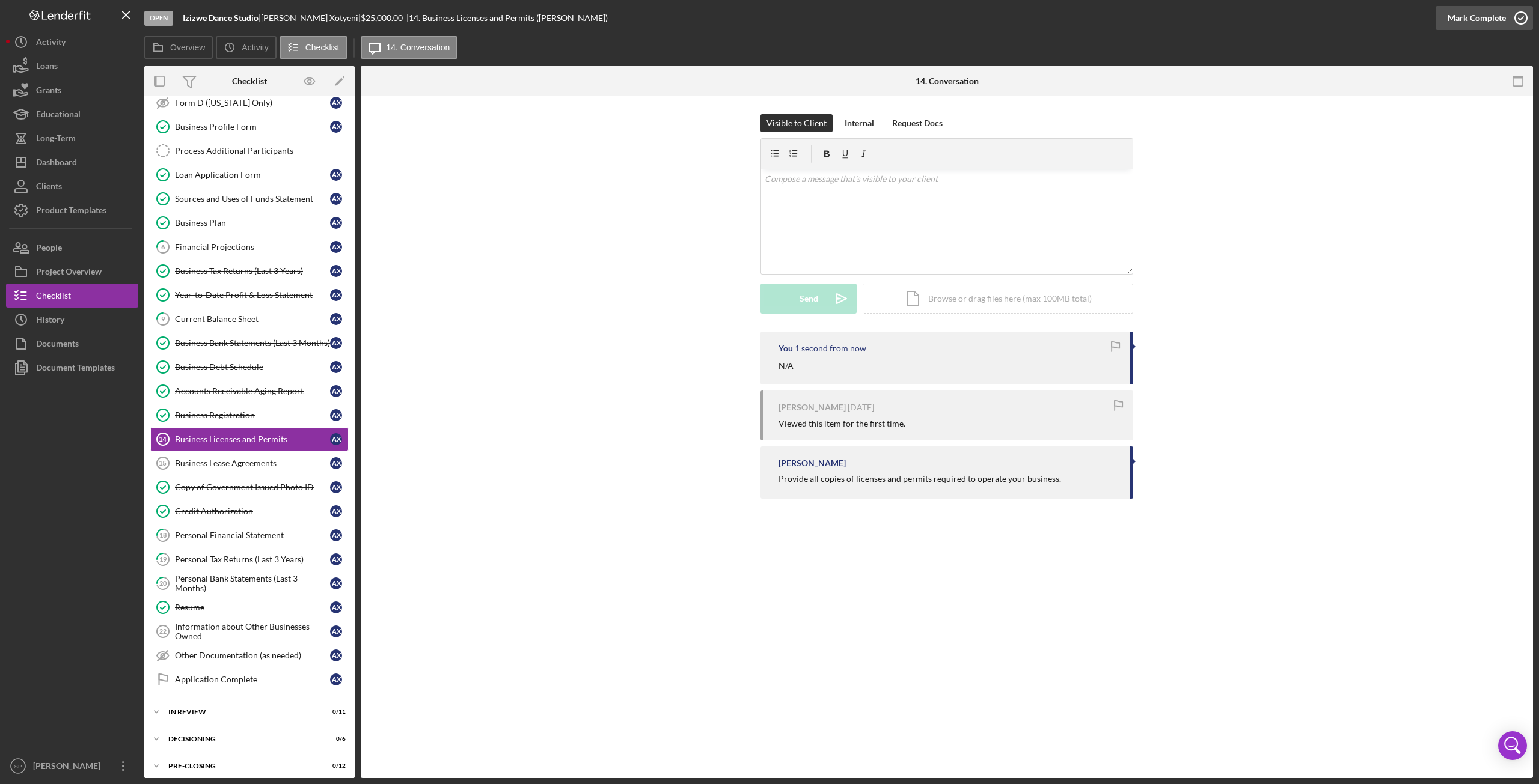
click at [1516, 25] on icon "button" at bounding box center [1521, 17] width 30 height 30
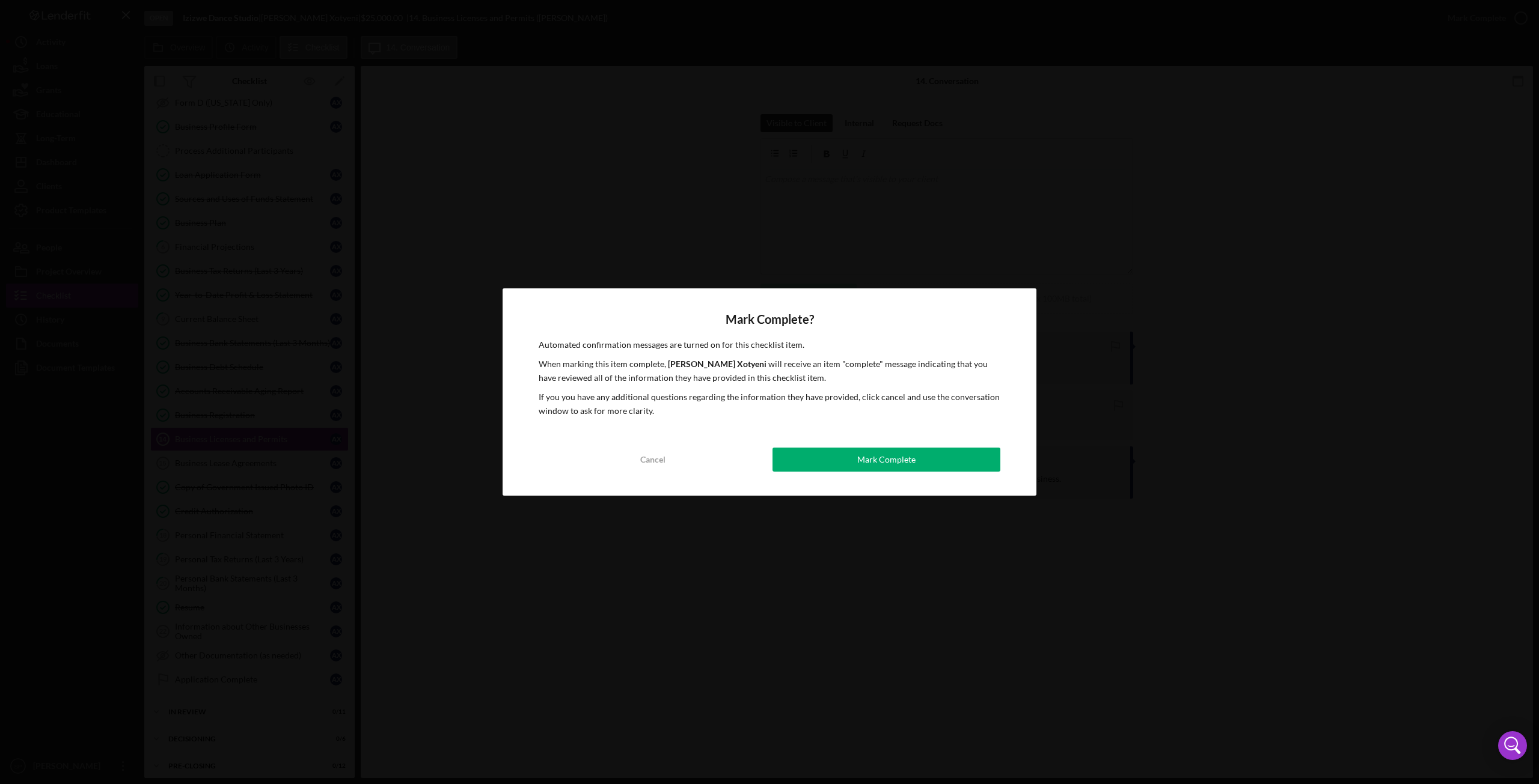
drag, startPoint x: 896, startPoint y: 456, endPoint x: 880, endPoint y: 464, distance: 17.9
click at [896, 456] on div "Mark Complete" at bounding box center [886, 459] width 58 height 24
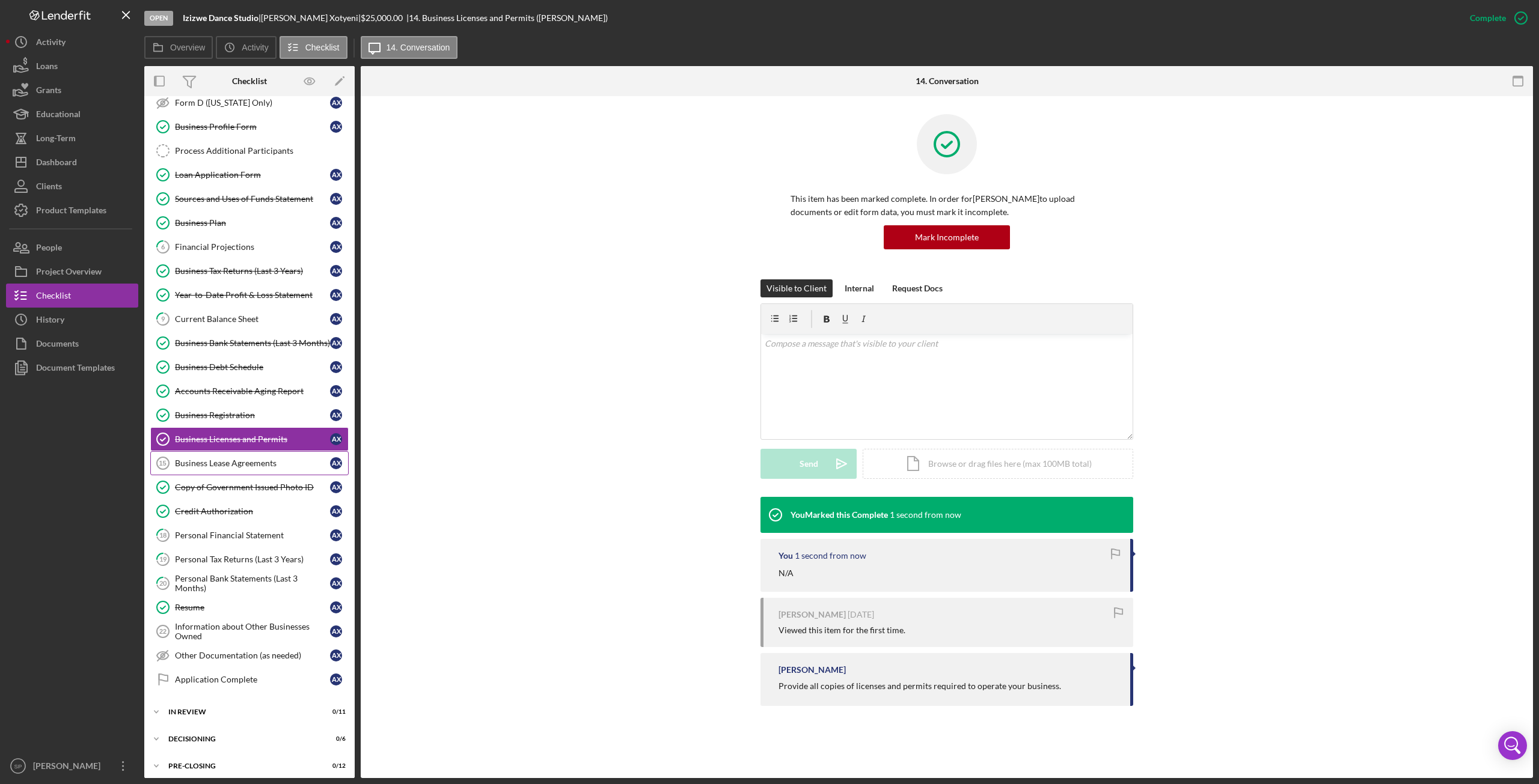
click at [223, 464] on link "Business Lease Agreements 15 Business Lease Agreements A X" at bounding box center [249, 463] width 199 height 24
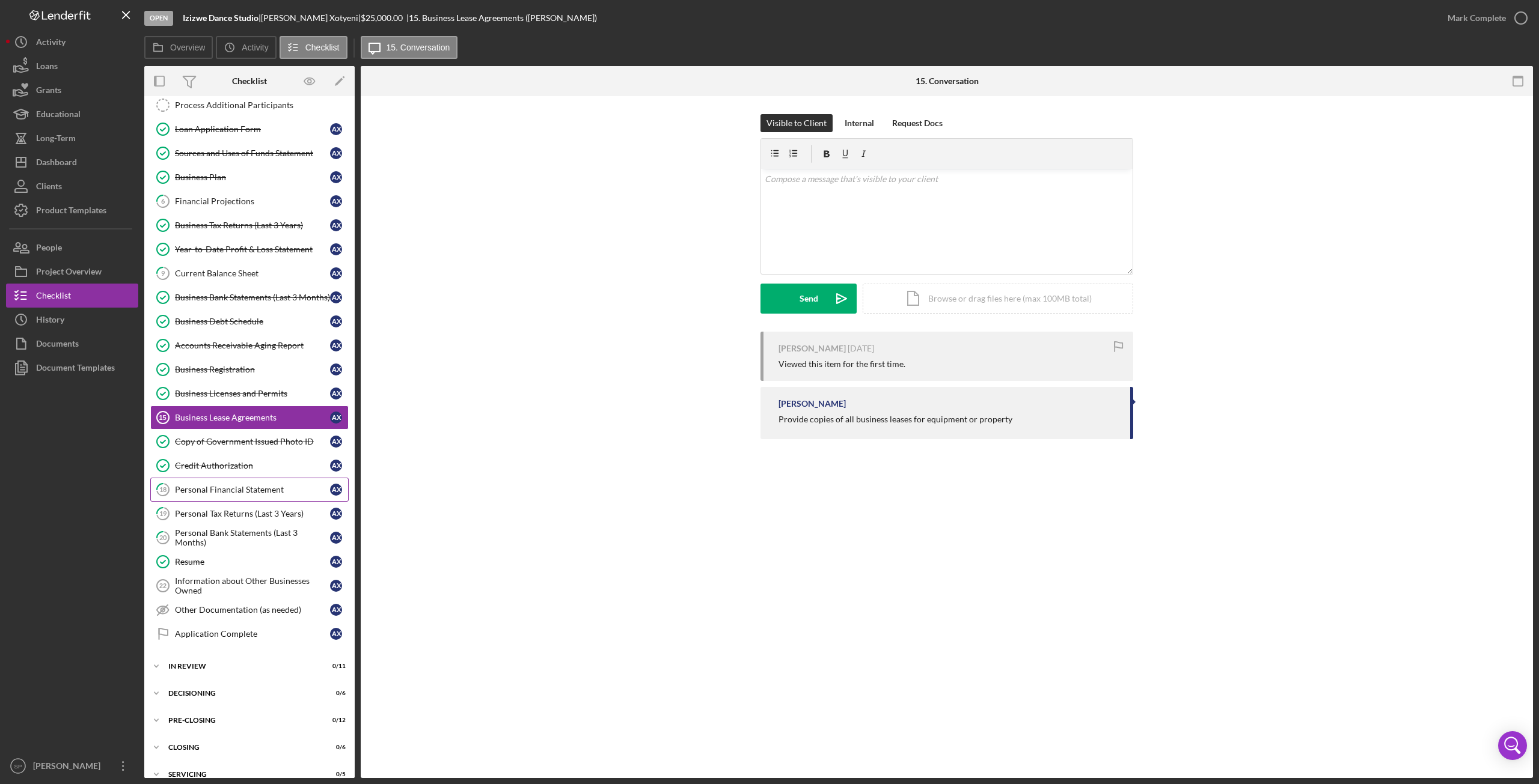
scroll to position [228, 0]
click at [195, 482] on div "Personal Financial Statement" at bounding box center [253, 487] width 155 height 10
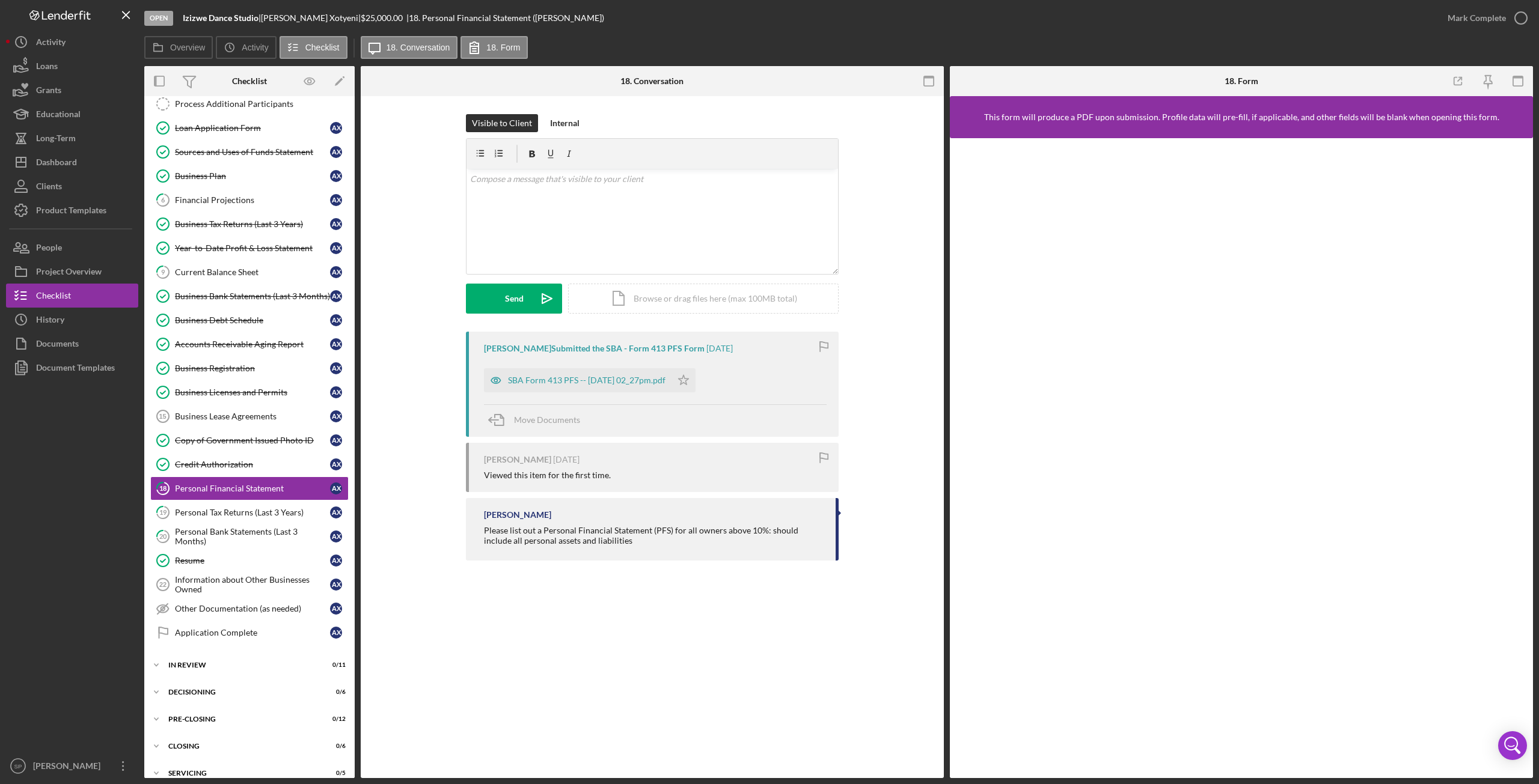
scroll to position [228, 0]
click at [607, 379] on div "SBA Form 413 PFS -- [DATE] 02_27pm.pdf" at bounding box center [587, 381] width 158 height 10
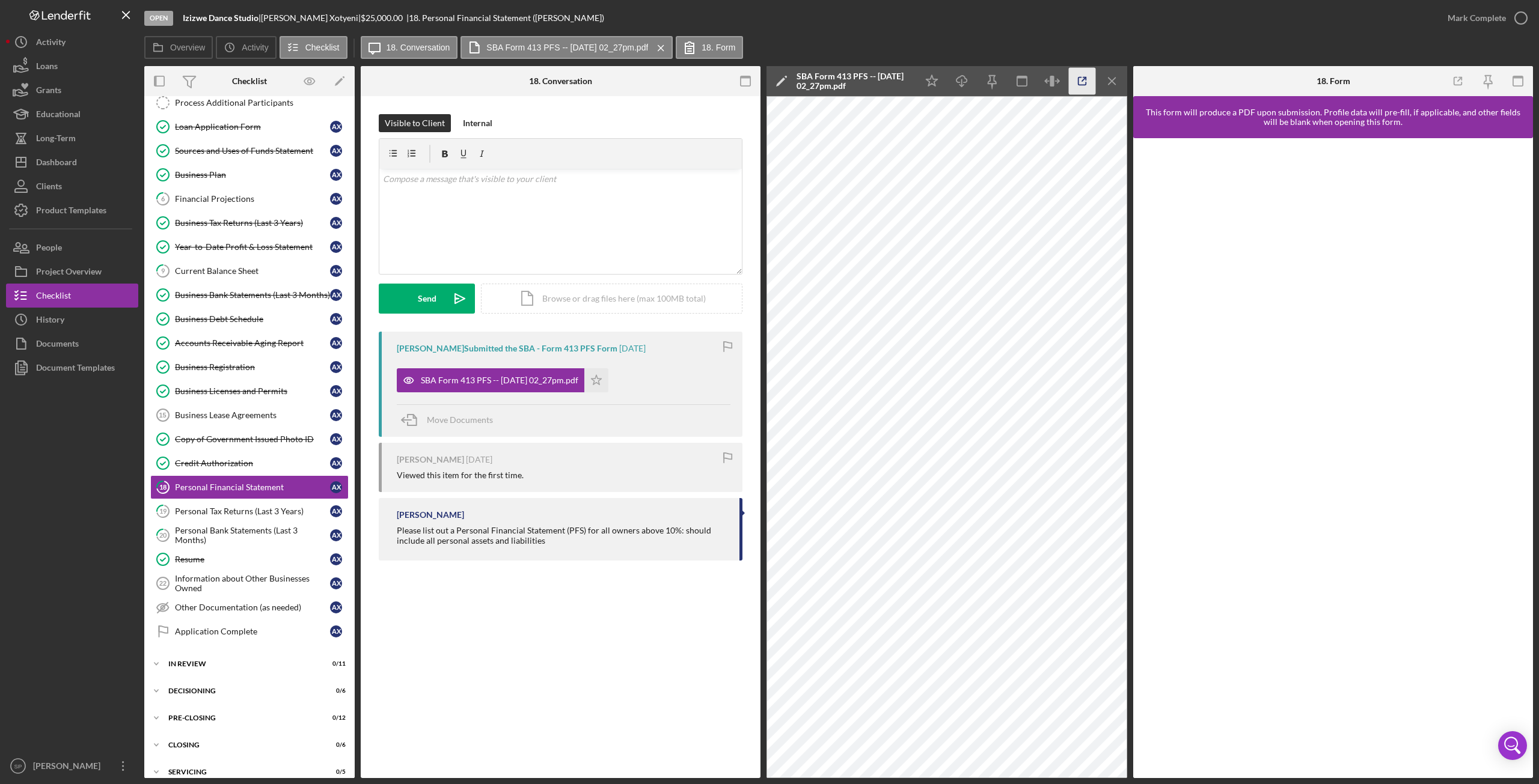
click at [1082, 85] on icon "button" at bounding box center [1082, 81] width 27 height 27
click at [228, 507] on div "Personal Tax Returns (Last 3 Years)" at bounding box center [253, 511] width 155 height 10
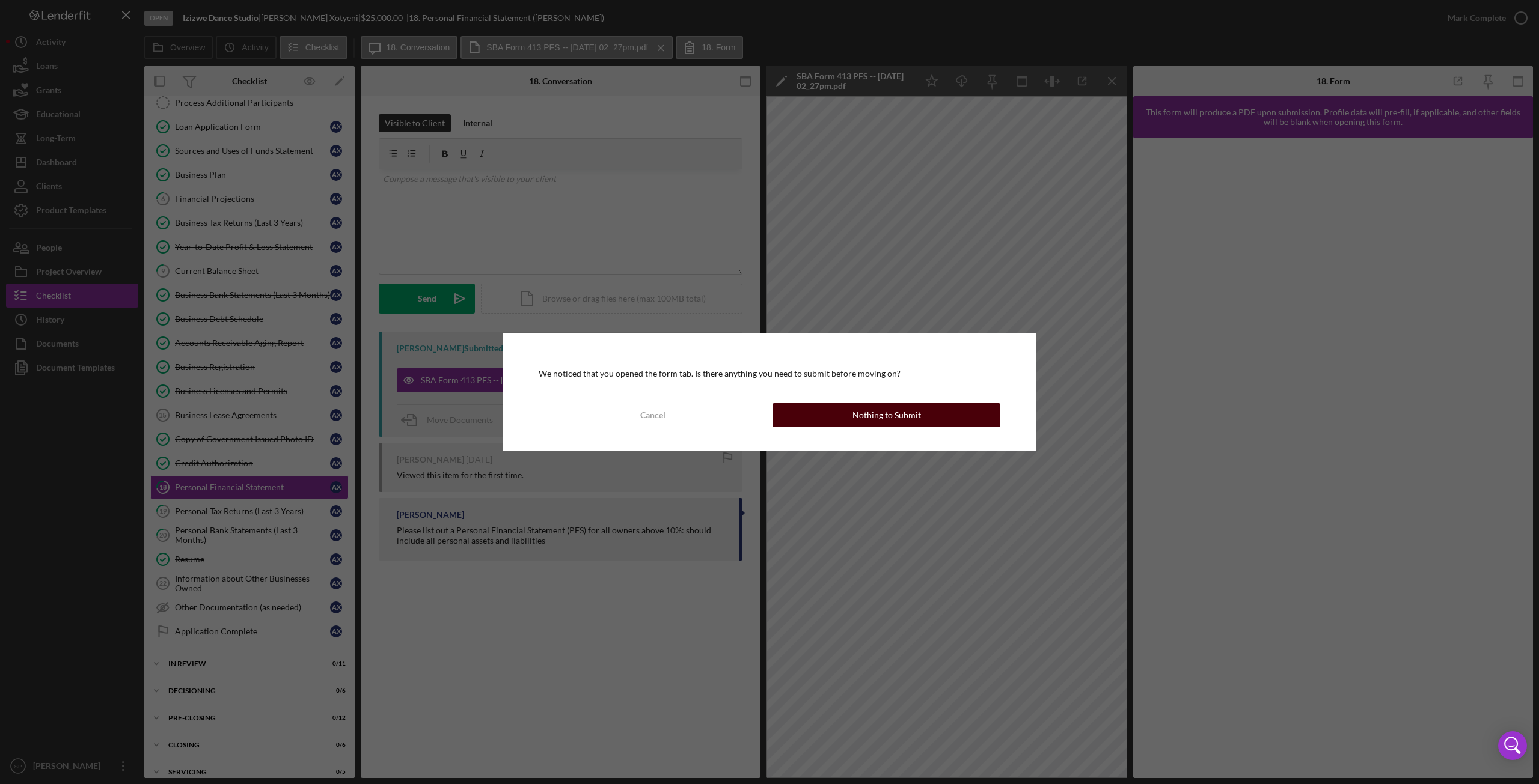
click at [843, 414] on button "Nothing to Submit" at bounding box center [886, 415] width 228 height 24
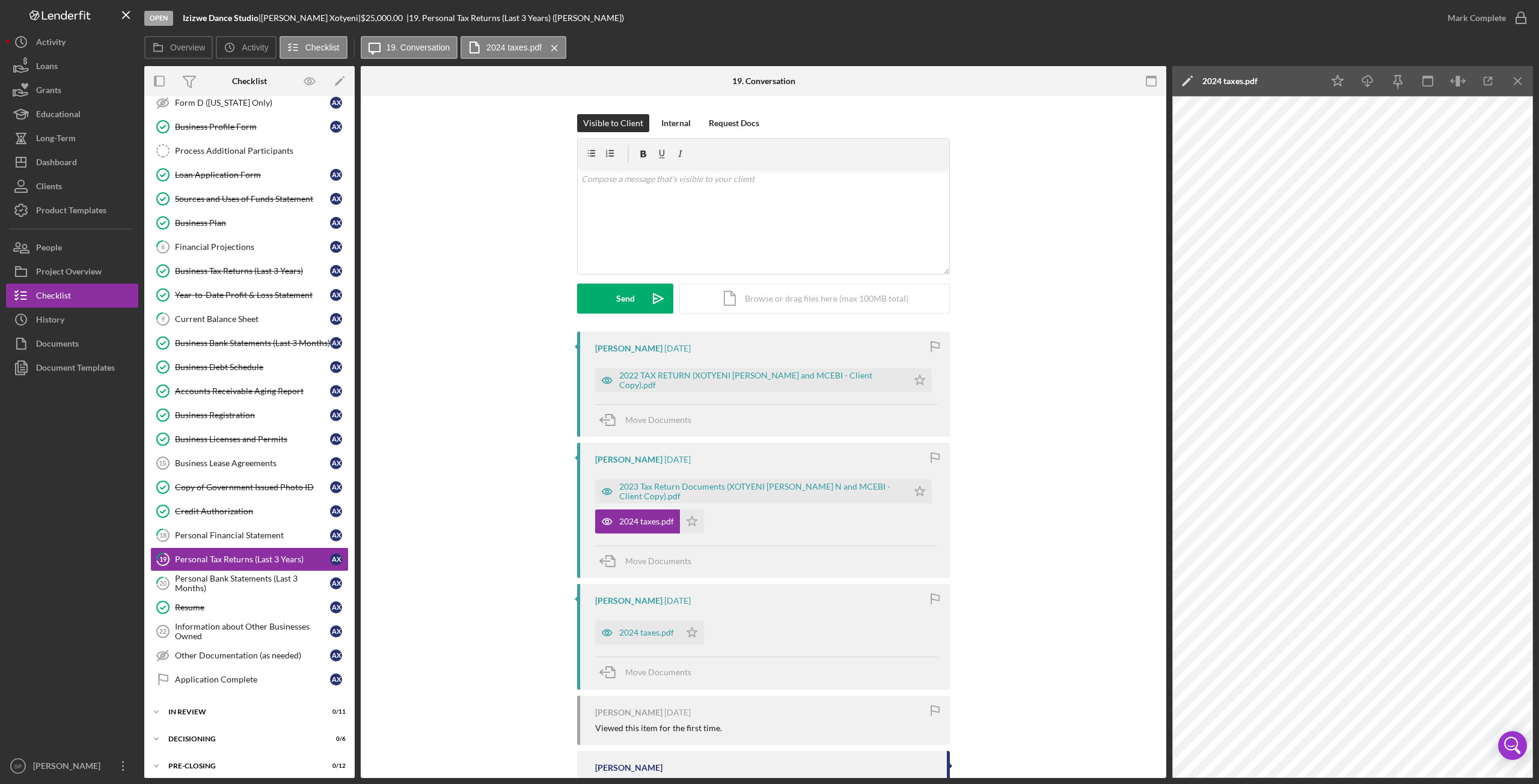
click at [1027, 243] on div "Visible to Client Internal Request Docs v Color teal Color pink Remove color Ad…" at bounding box center [764, 223] width 770 height 217
